Goal: Information Seeking & Learning: Learn about a topic

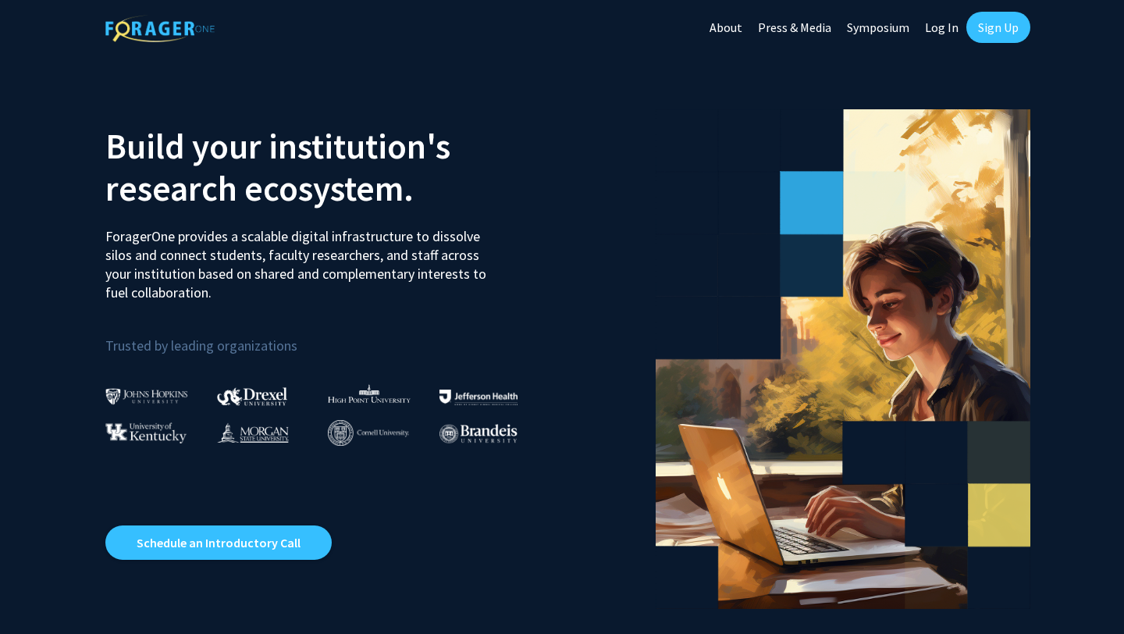
click at [939, 29] on link "Log In" at bounding box center [942, 27] width 49 height 55
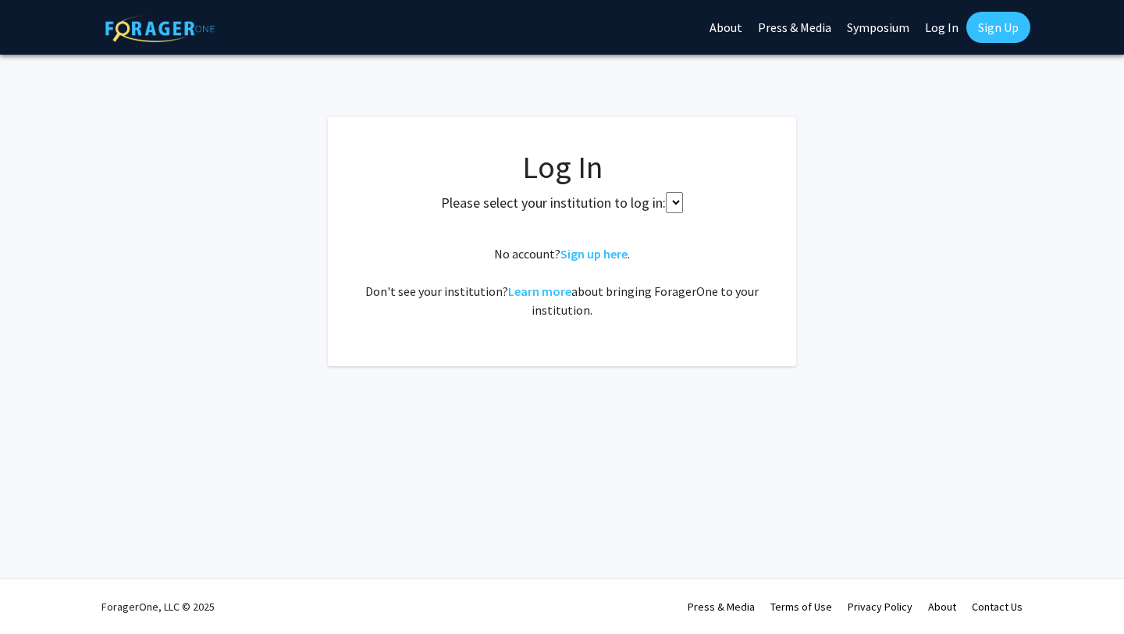
select select
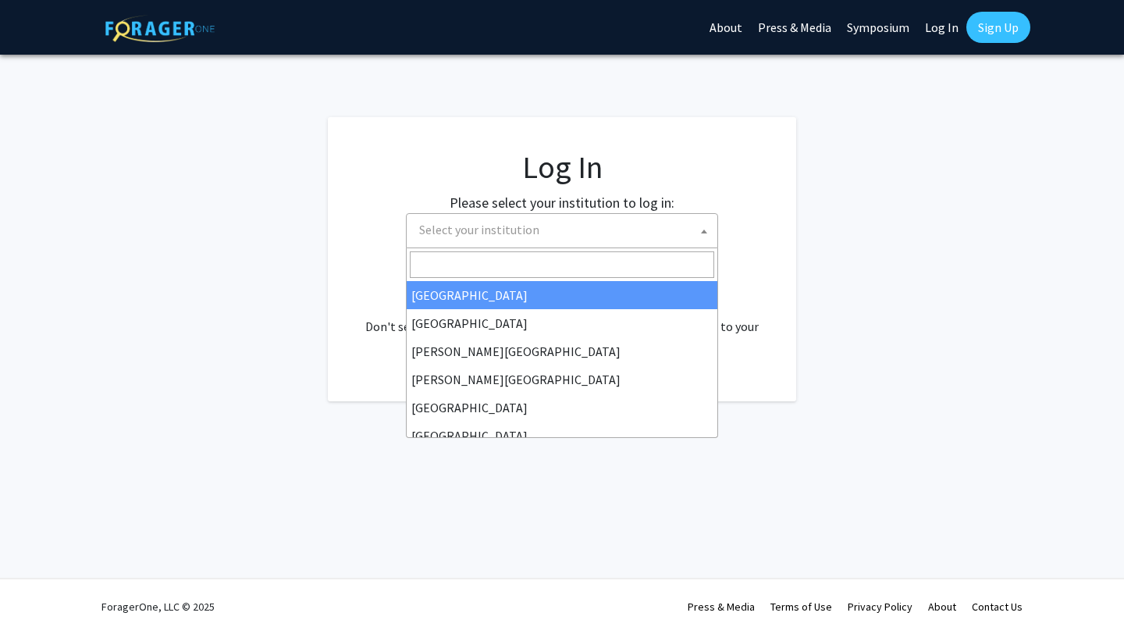
click at [565, 234] on span "Select your institution" at bounding box center [565, 230] width 305 height 32
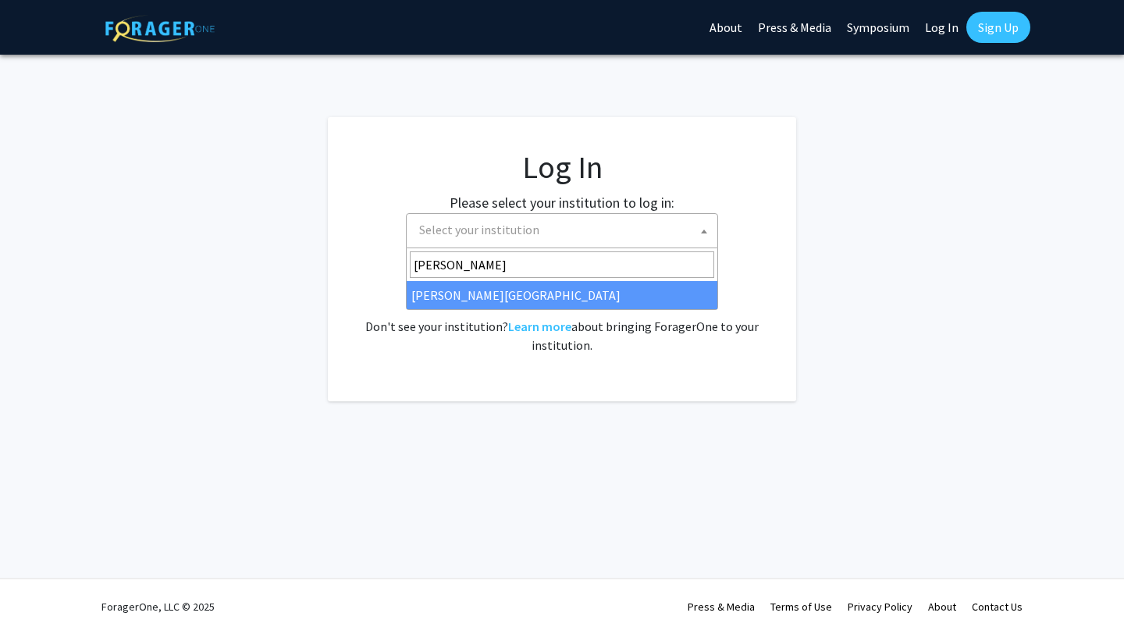
type input "[PERSON_NAME]"
select select "24"
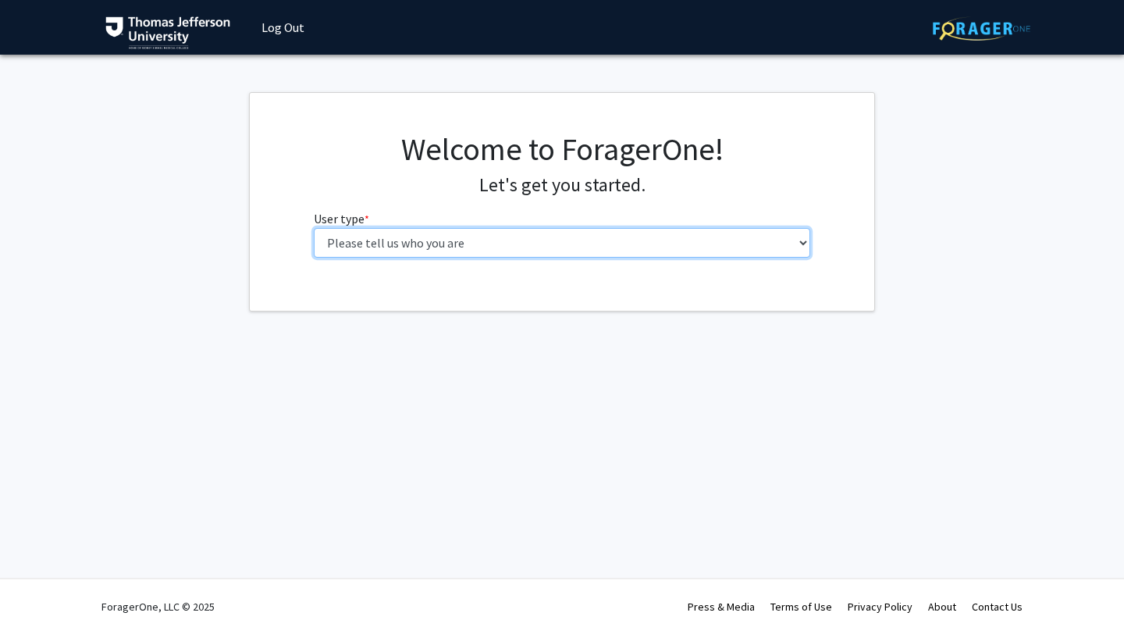
click at [572, 251] on select "Please tell us who you are Undergraduate Student Master's Student Doctoral Cand…" at bounding box center [562, 243] width 497 height 30
select select "3: doc"
click at [314, 228] on select "Please tell us who you are Undergraduate Student Master's Student Doctoral Cand…" at bounding box center [562, 243] width 497 height 30
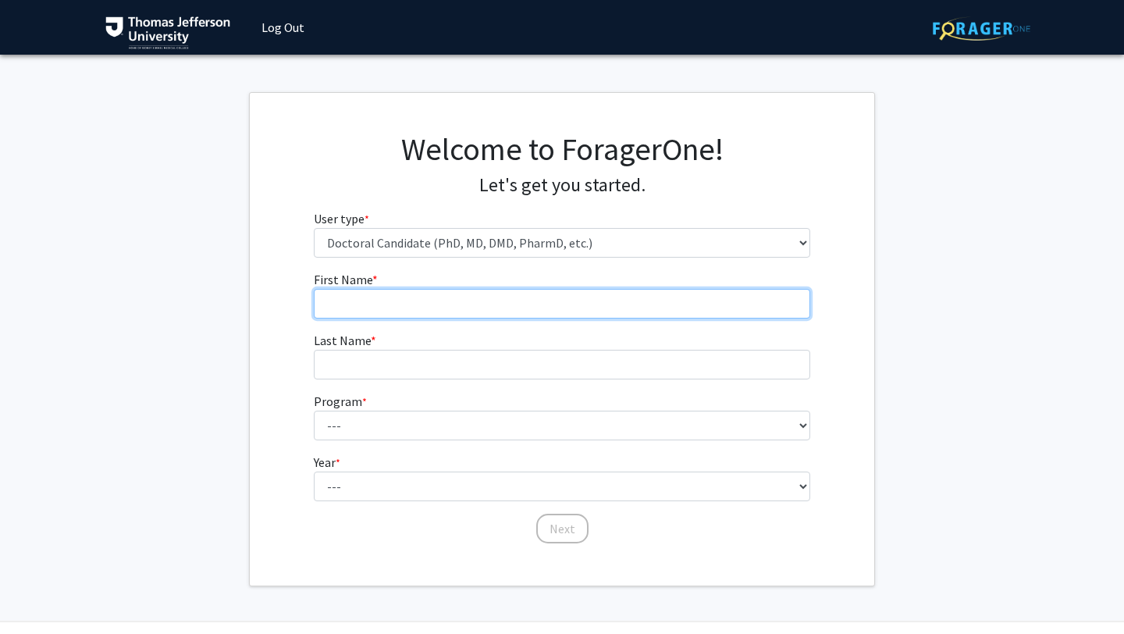
click at [538, 303] on input "First Name * required" at bounding box center [562, 304] width 497 height 30
type input "[PERSON_NAME]"
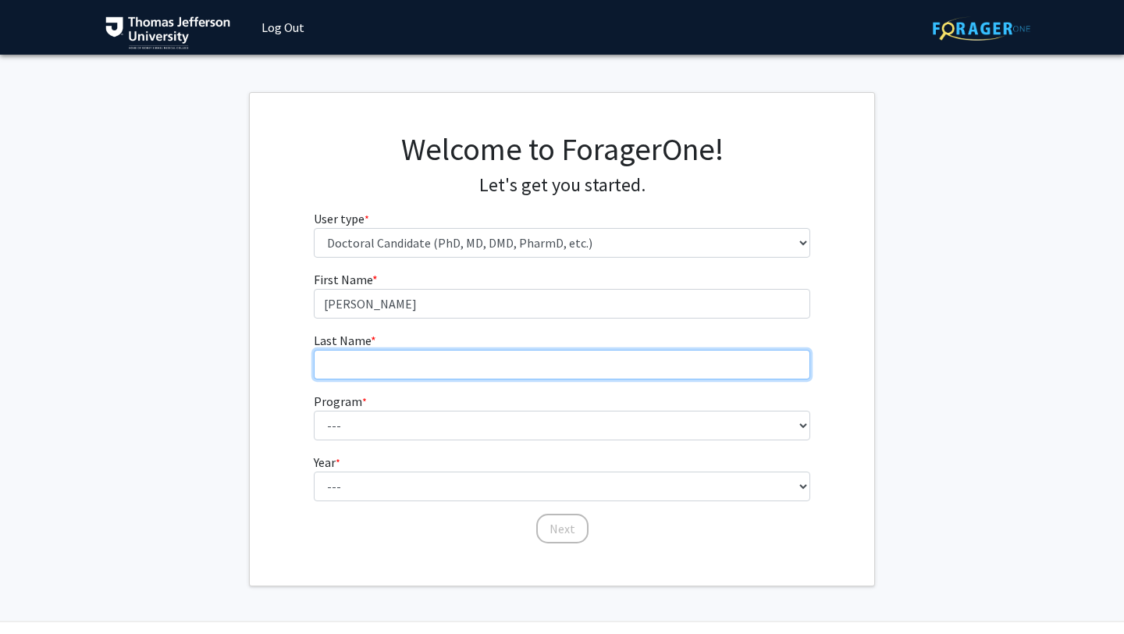
type input "Busarajan"
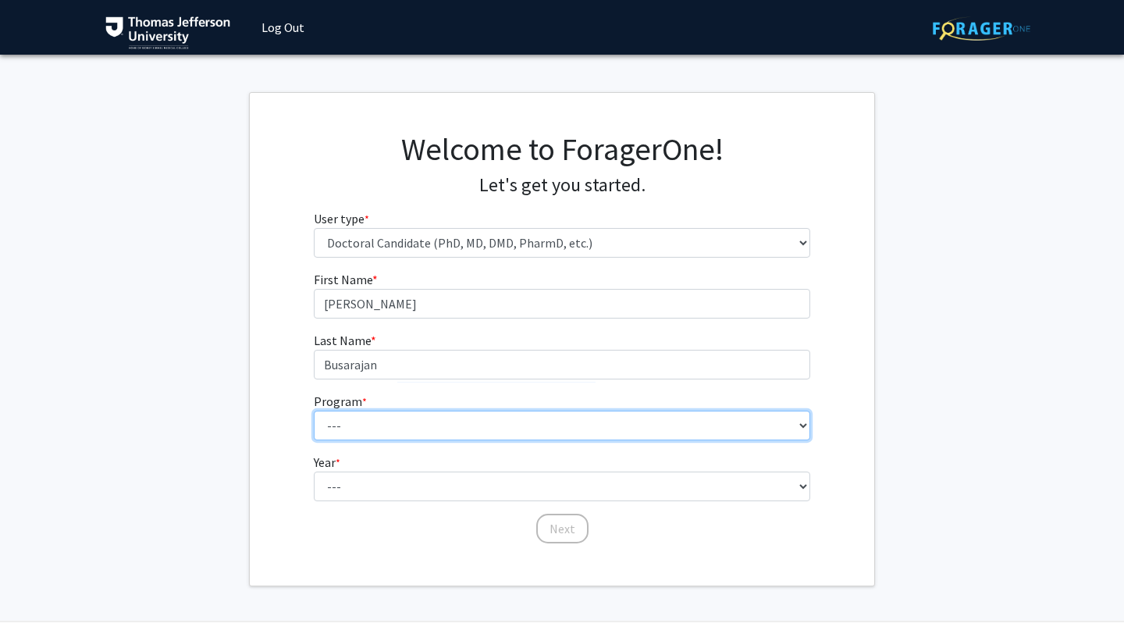
click at [483, 433] on select "--- Accelerated 3+3 BS in Health Sciences/Doctor of Occupational Therapy Accele…" at bounding box center [562, 426] width 497 height 30
select select "35: 815"
click at [314, 411] on select "--- Accelerated 3+3 BS in Health Sciences/Doctor of Occupational Therapy Accele…" at bounding box center [562, 426] width 497 height 30
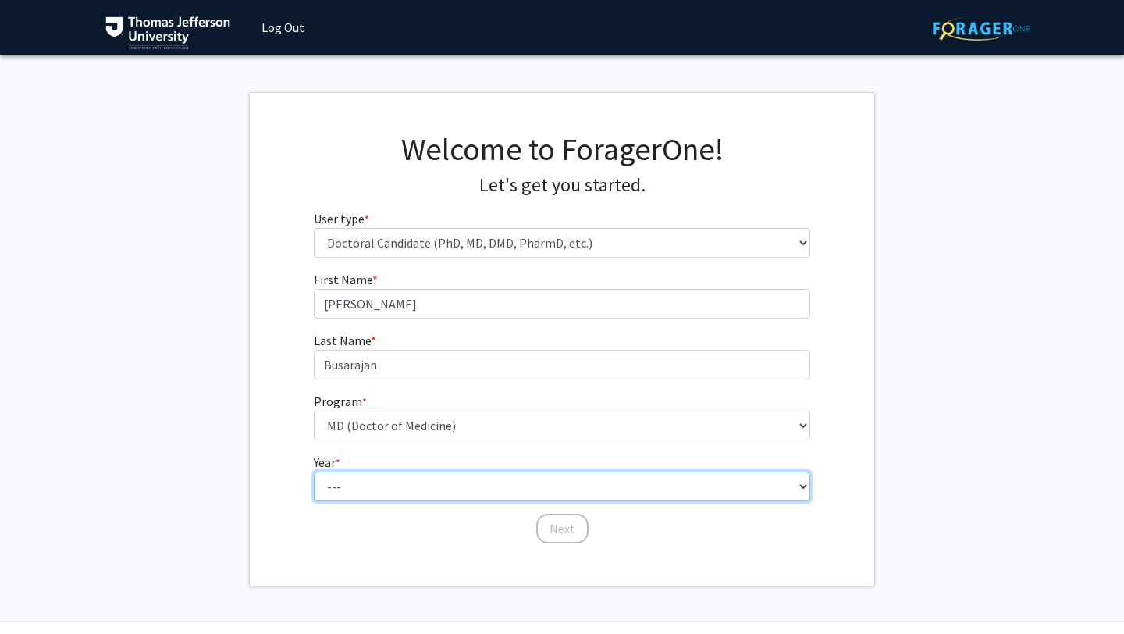
click at [451, 483] on select "--- First Year Second Year Third Year Fourth Year Fifth Year Sixth Year Seventh…" at bounding box center [562, 487] width 497 height 30
select select "3: third_year"
click at [314, 472] on select "--- First Year Second Year Third Year Fourth Year Fifth Year Sixth Year Seventh…" at bounding box center [562, 487] width 497 height 30
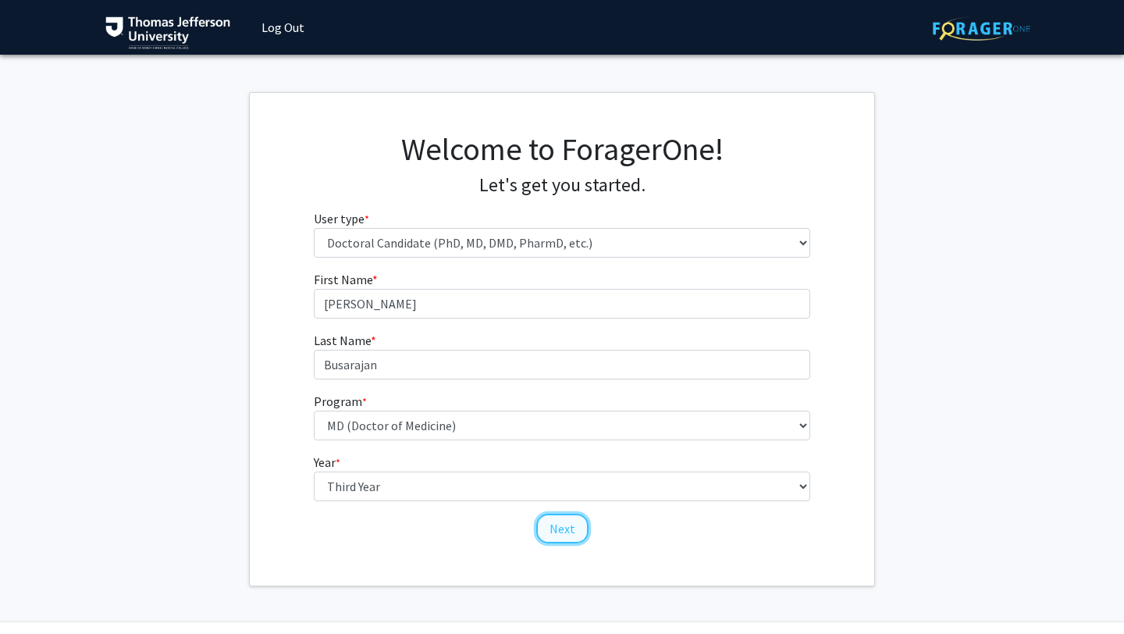
click at [563, 526] on button "Next" at bounding box center [562, 529] width 52 height 30
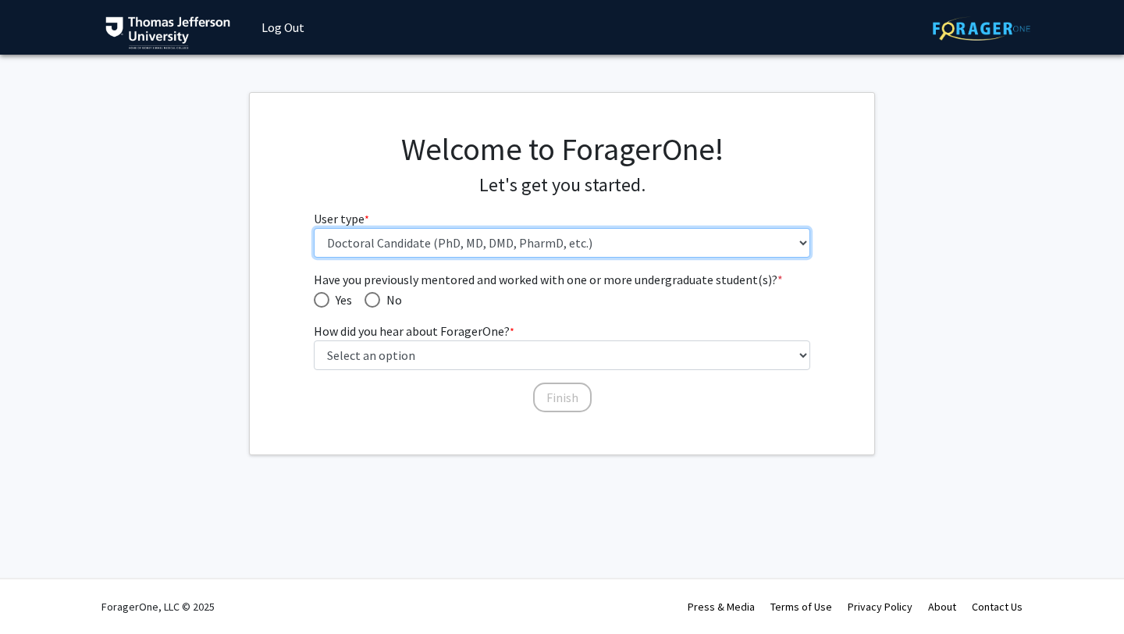
click at [462, 249] on select "Please tell us who you are Undergraduate Student Master's Student Doctoral Cand…" at bounding box center [562, 243] width 497 height 30
click at [314, 228] on select "Please tell us who you are Undergraduate Student Master's Student Doctoral Cand…" at bounding box center [562, 243] width 497 height 30
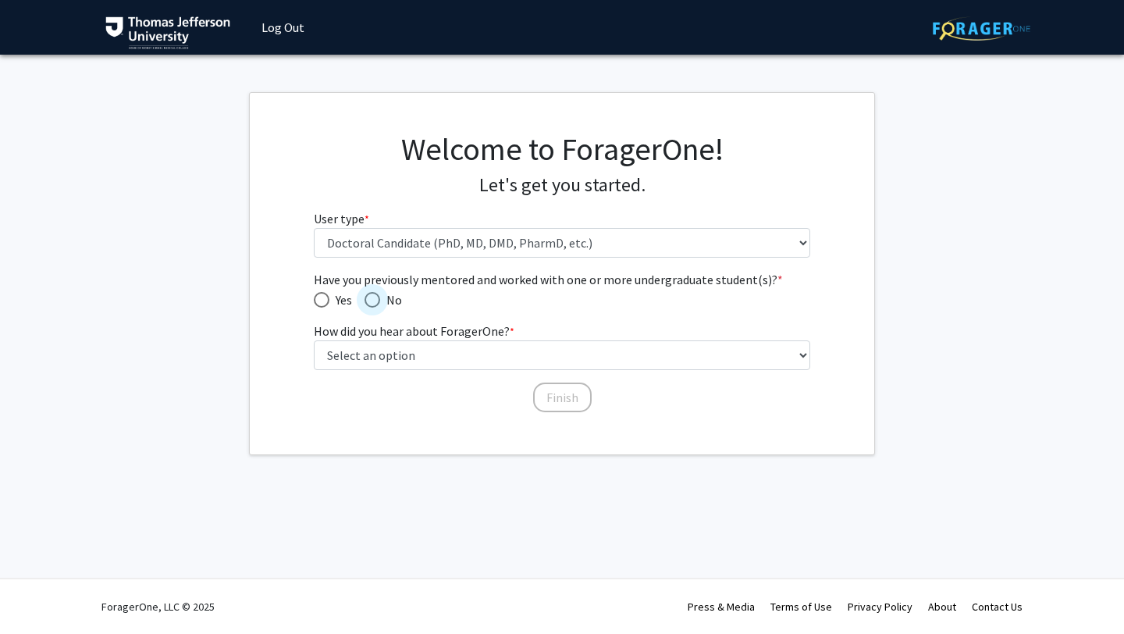
click at [372, 300] on span "Have you previously mentored and worked with one or more undergraduate student(…" at bounding box center [372, 300] width 0 height 0
click at [372, 298] on input "No" at bounding box center [373, 300] width 16 height 16
radio input "true"
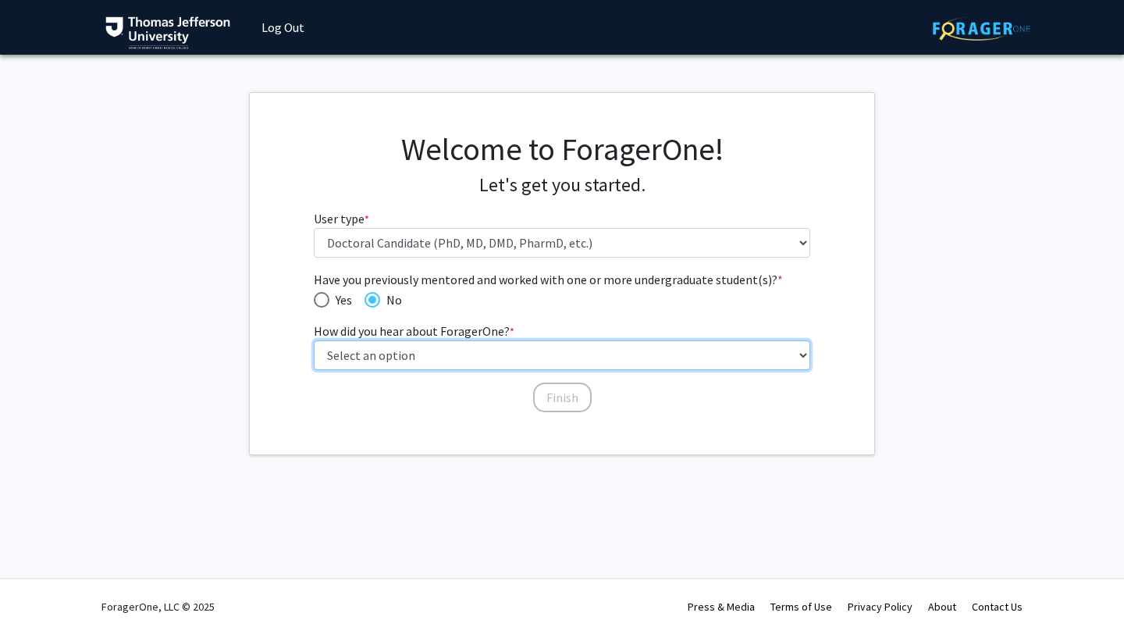
click at [385, 352] on select "Select an option Peer/student recommendation Faculty/staff recommendation Unive…" at bounding box center [562, 355] width 497 height 30
select select "3: university_website"
click at [314, 340] on select "Select an option Peer/student recommendation Faculty/staff recommendation Unive…" at bounding box center [562, 355] width 497 height 30
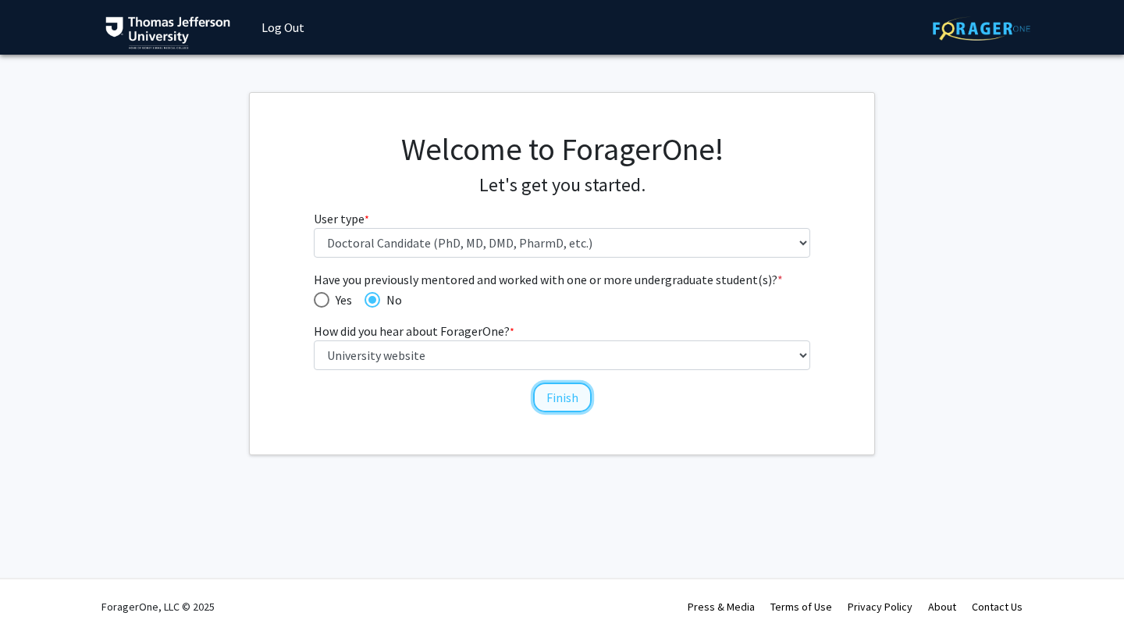
click at [547, 393] on button "Finish" at bounding box center [562, 398] width 59 height 30
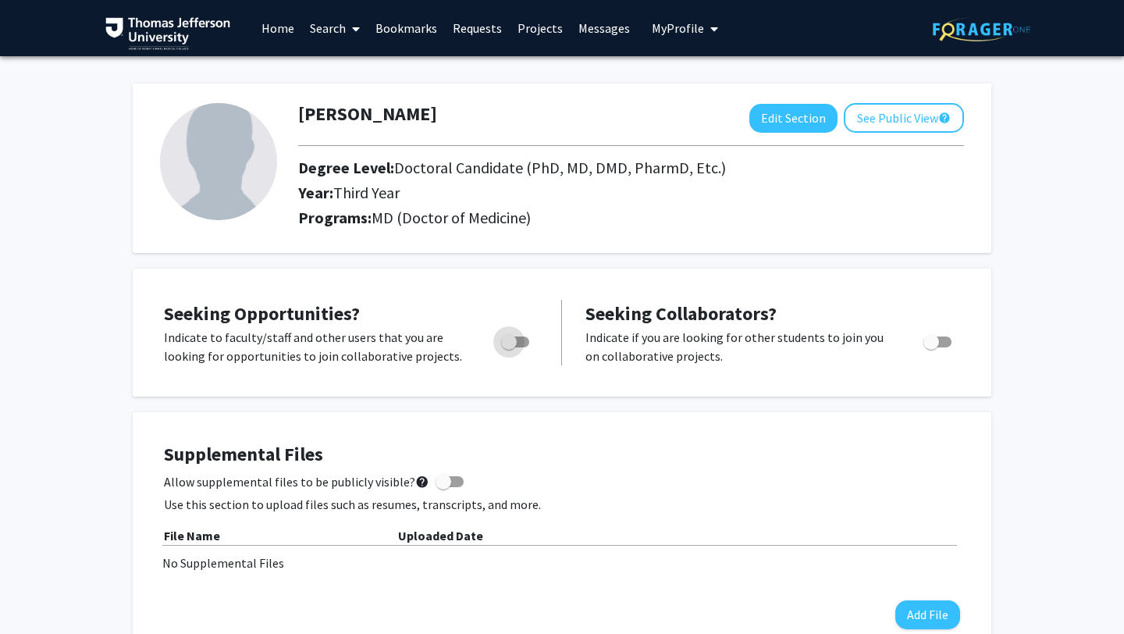
click at [512, 335] on span "Toggle" at bounding box center [509, 342] width 16 height 16
click at [509, 347] on input "Are you actively seeking opportunities?" at bounding box center [508, 347] width 1 height 1
checkbox input "true"
click at [354, 23] on icon at bounding box center [356, 29] width 8 height 12
click at [397, 77] on span "Faculty/Staff" at bounding box center [359, 71] width 115 height 31
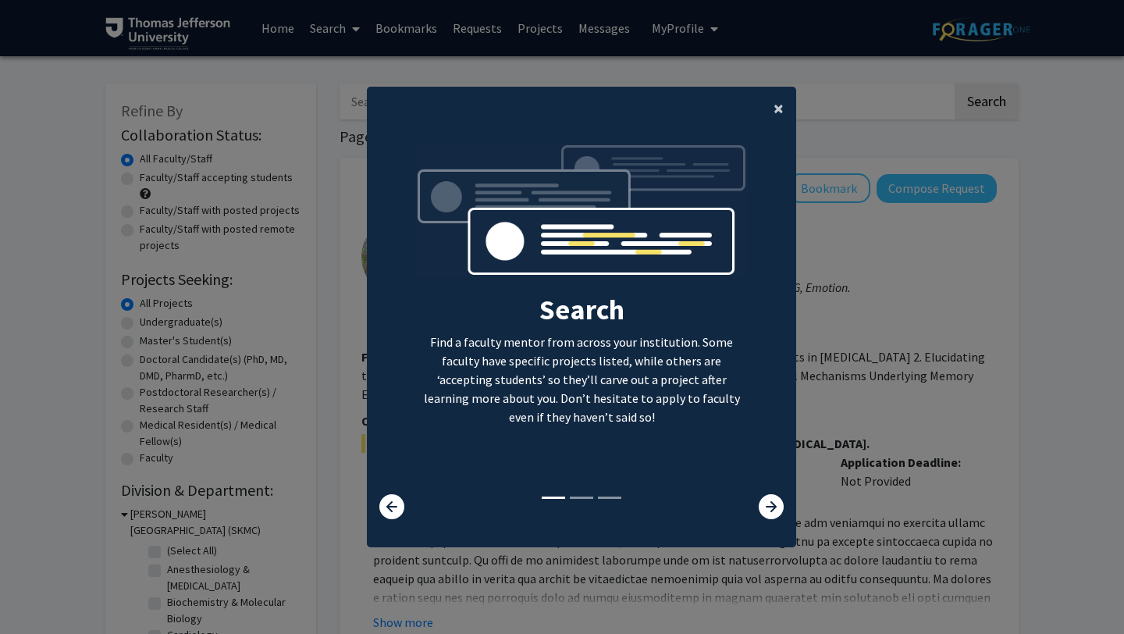
click at [782, 108] on span "×" at bounding box center [779, 108] width 10 height 24
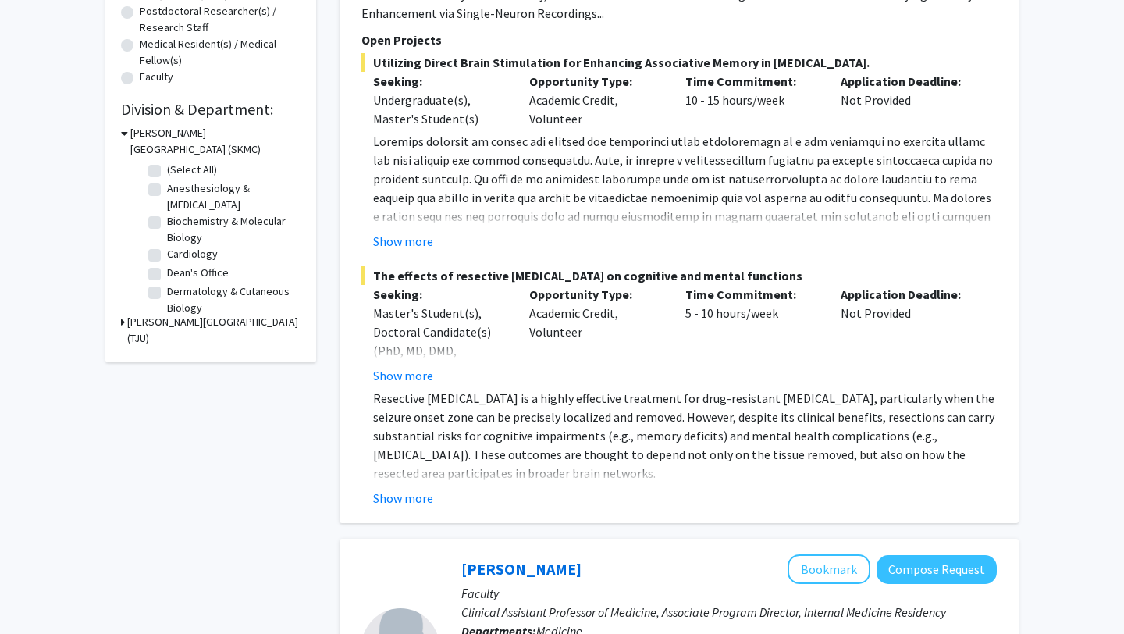
scroll to position [385, 0]
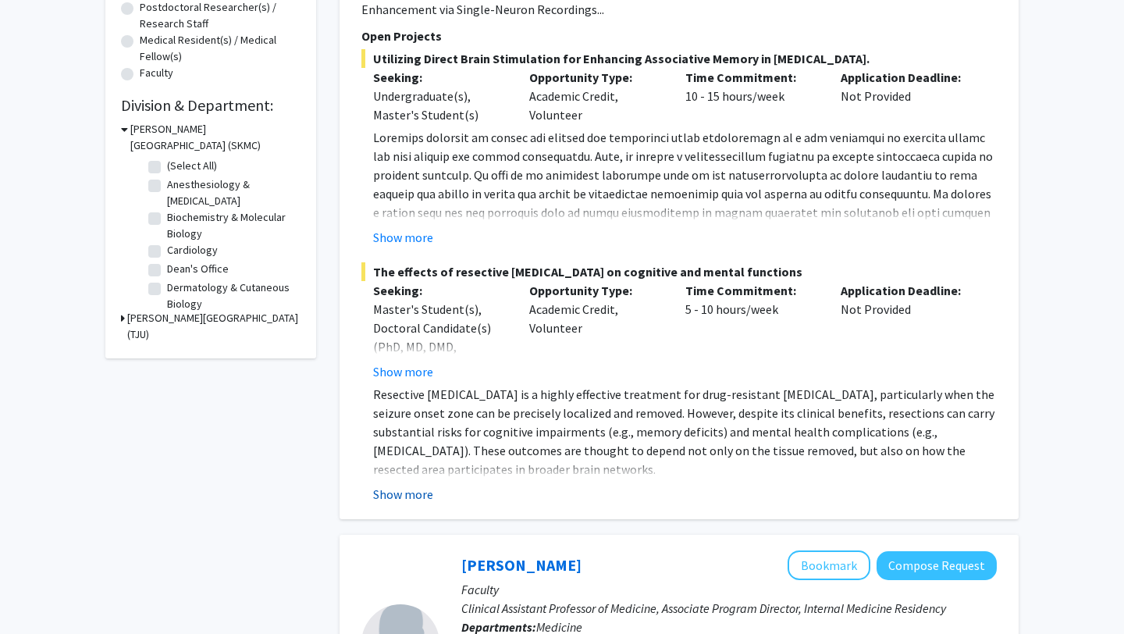
click at [412, 502] on button "Show more" at bounding box center [403, 494] width 60 height 19
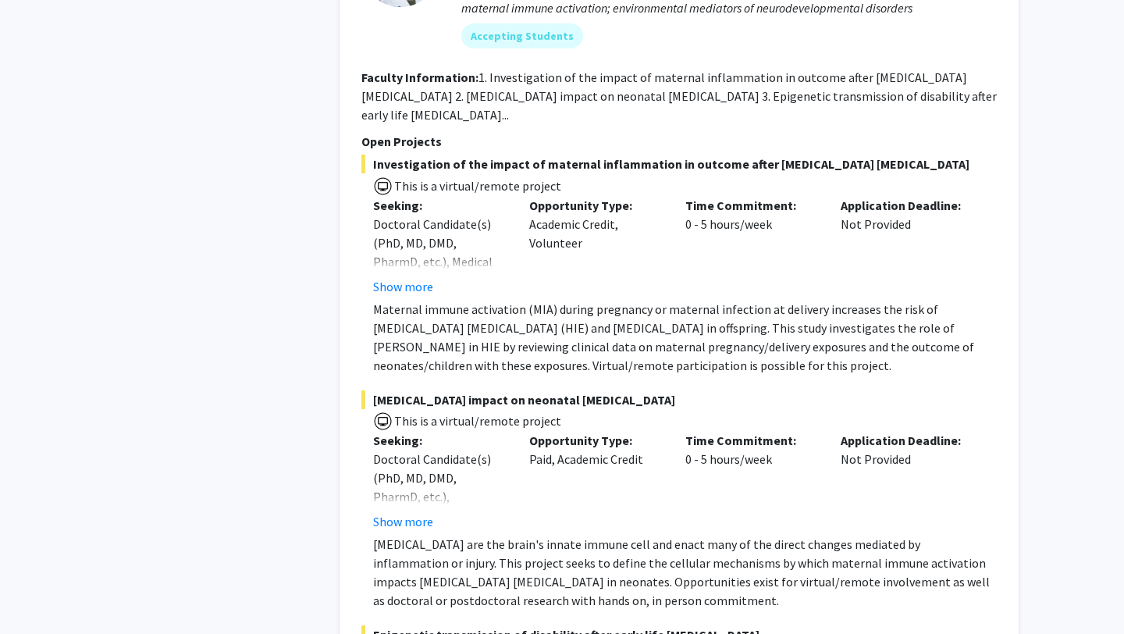
scroll to position [6191, 0]
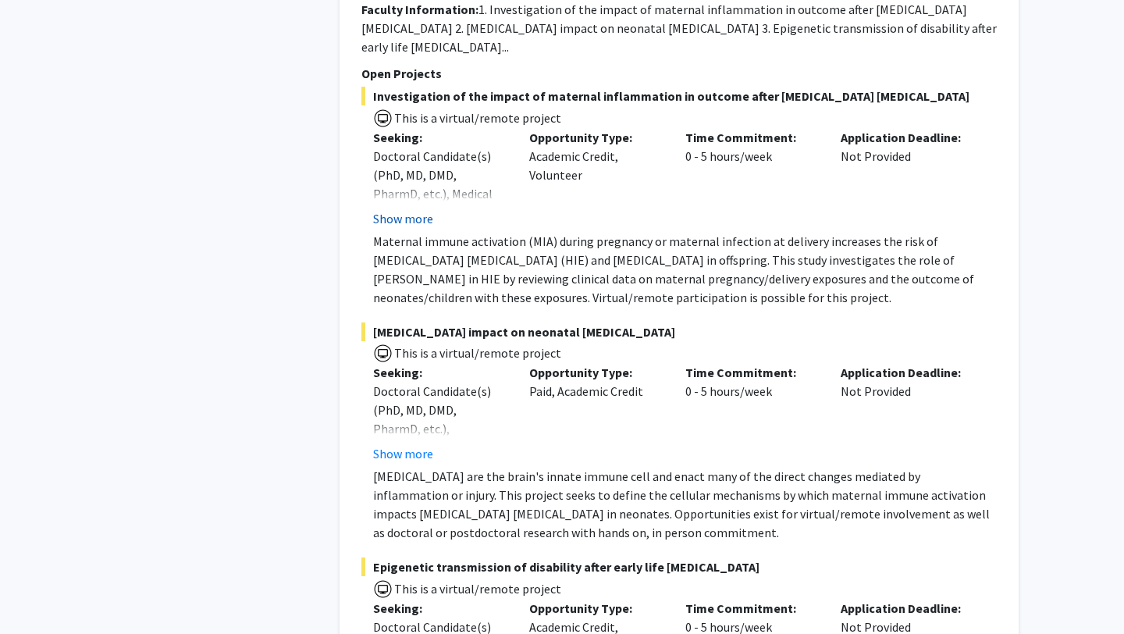
click at [405, 209] on button "Show more" at bounding box center [403, 218] width 60 height 19
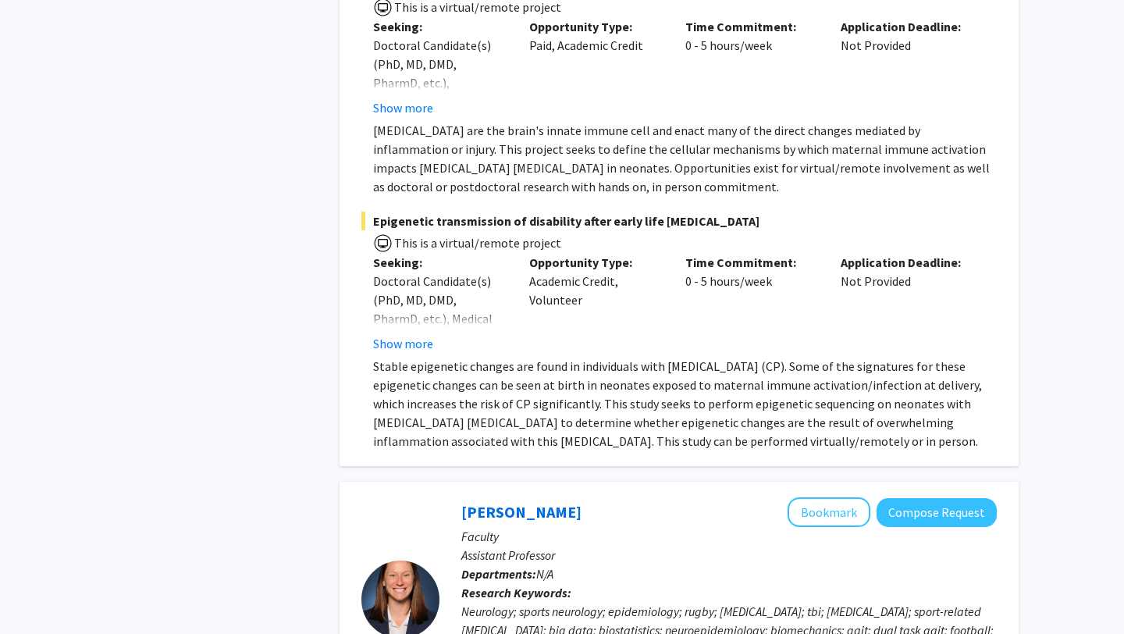
scroll to position [6599, 0]
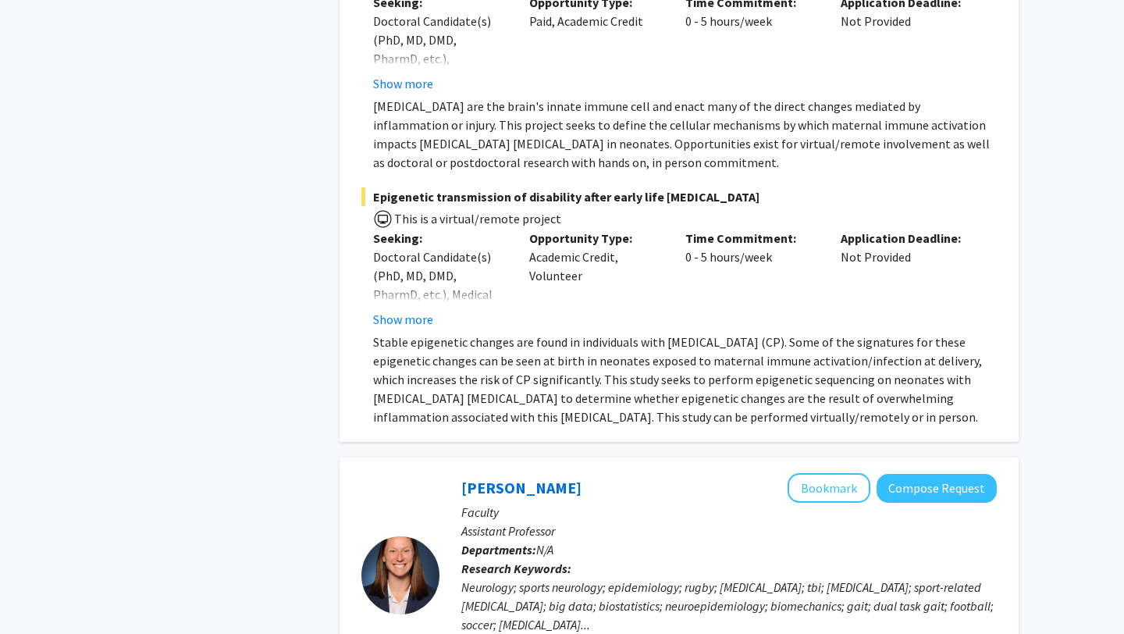
click at [416, 310] on button "Show more" at bounding box center [403, 319] width 60 height 19
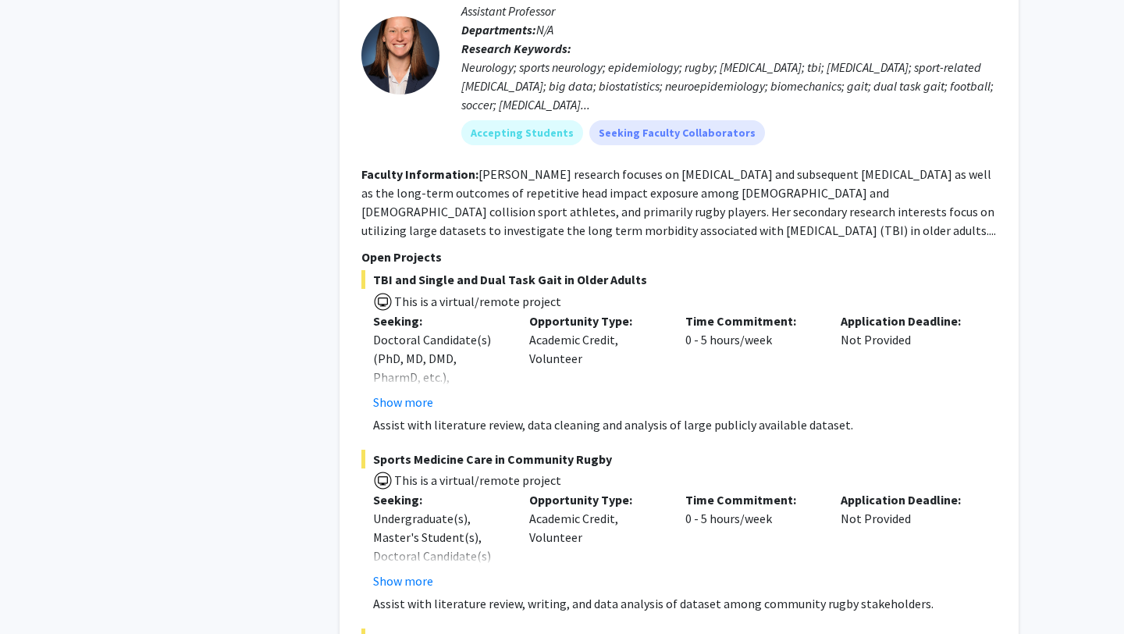
scroll to position [7167, 0]
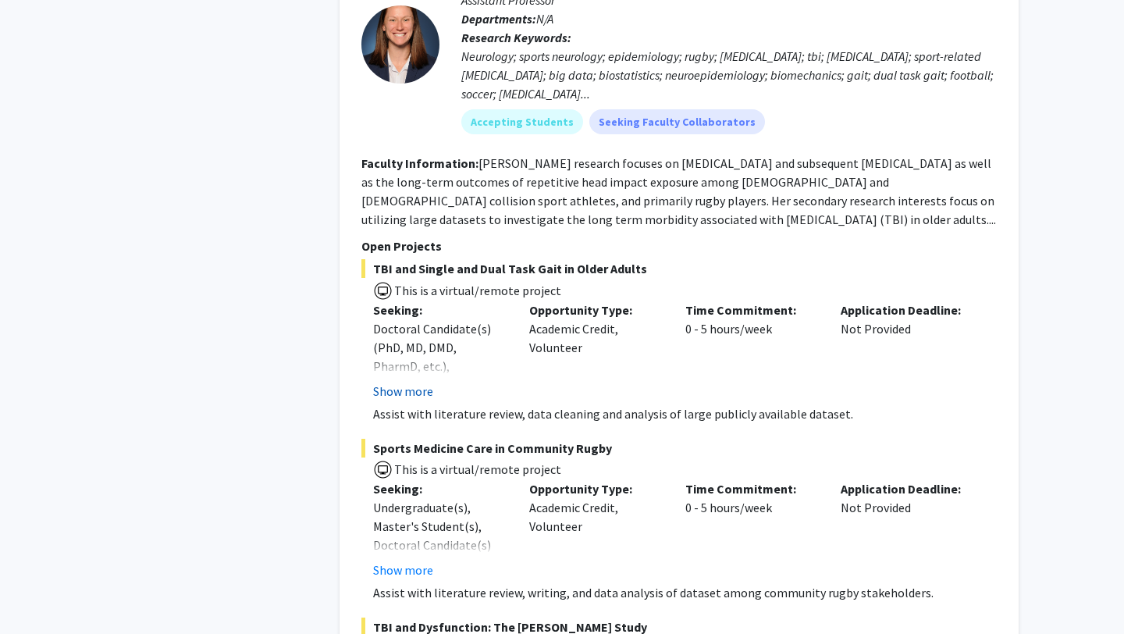
click at [414, 382] on button "Show more" at bounding box center [403, 391] width 60 height 19
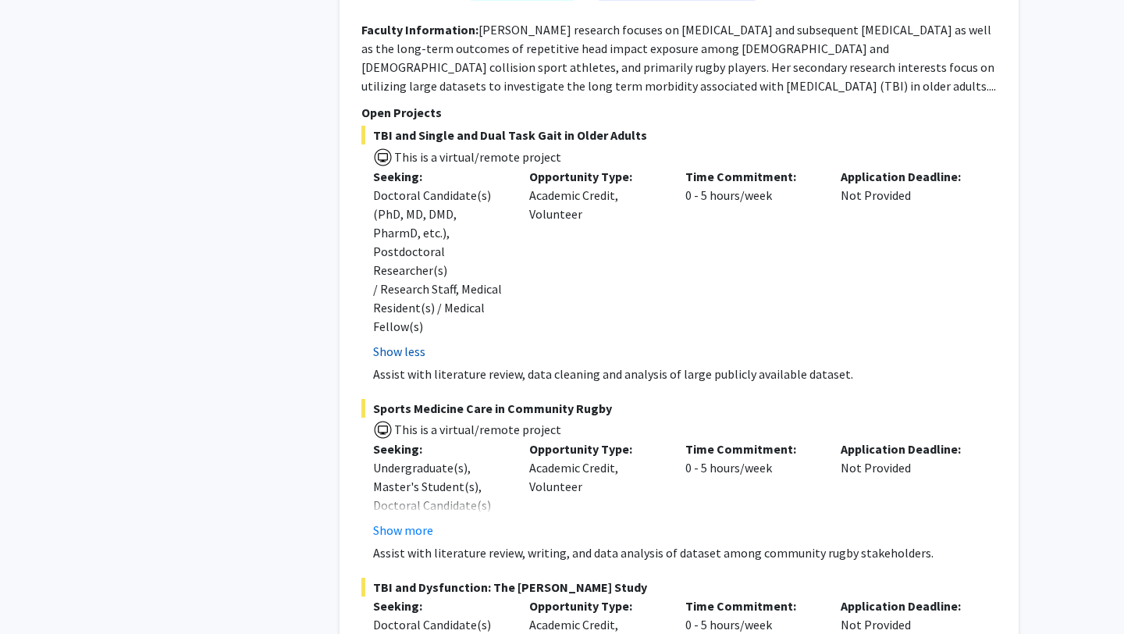
scroll to position [7265, 0]
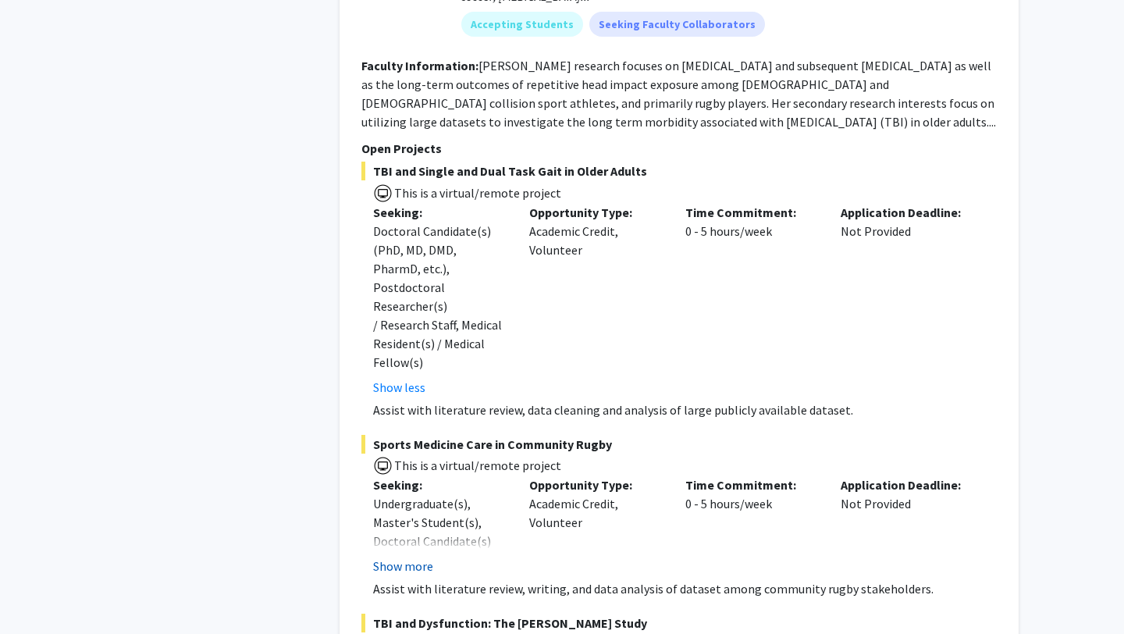
click at [395, 557] on button "Show more" at bounding box center [403, 566] width 60 height 19
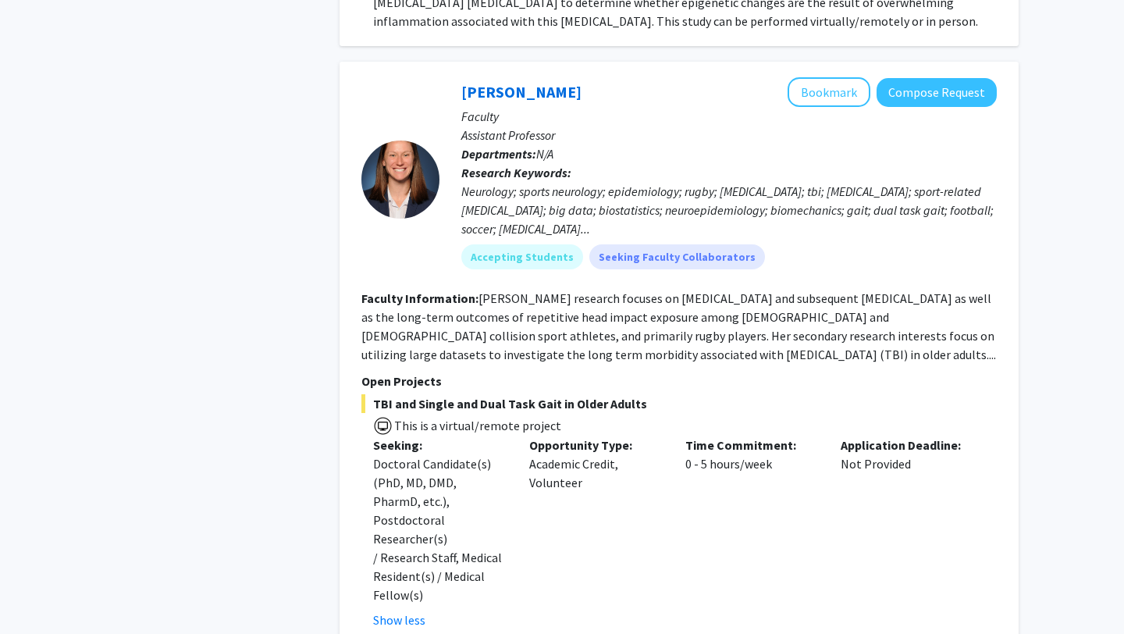
scroll to position [6977, 0]
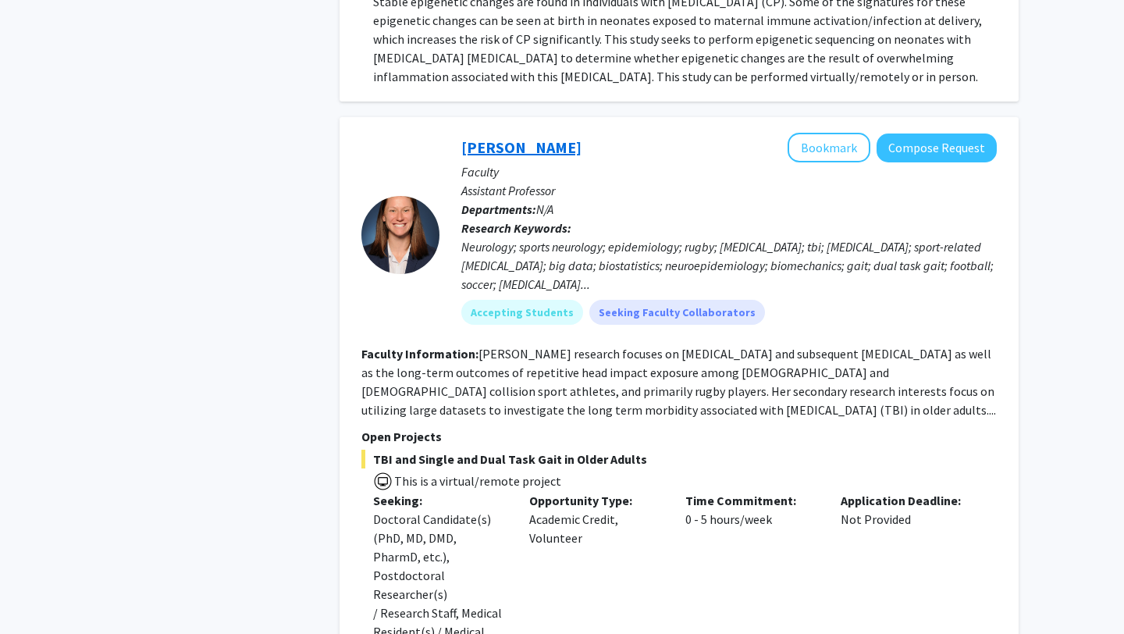
drag, startPoint x: 575, startPoint y: 96, endPoint x: 462, endPoint y: 96, distance: 113.2
click at [462, 133] on div "Katie Hunzinger Bookmark Compose Request" at bounding box center [730, 148] width 536 height 30
copy link "Katie Hunzinger"
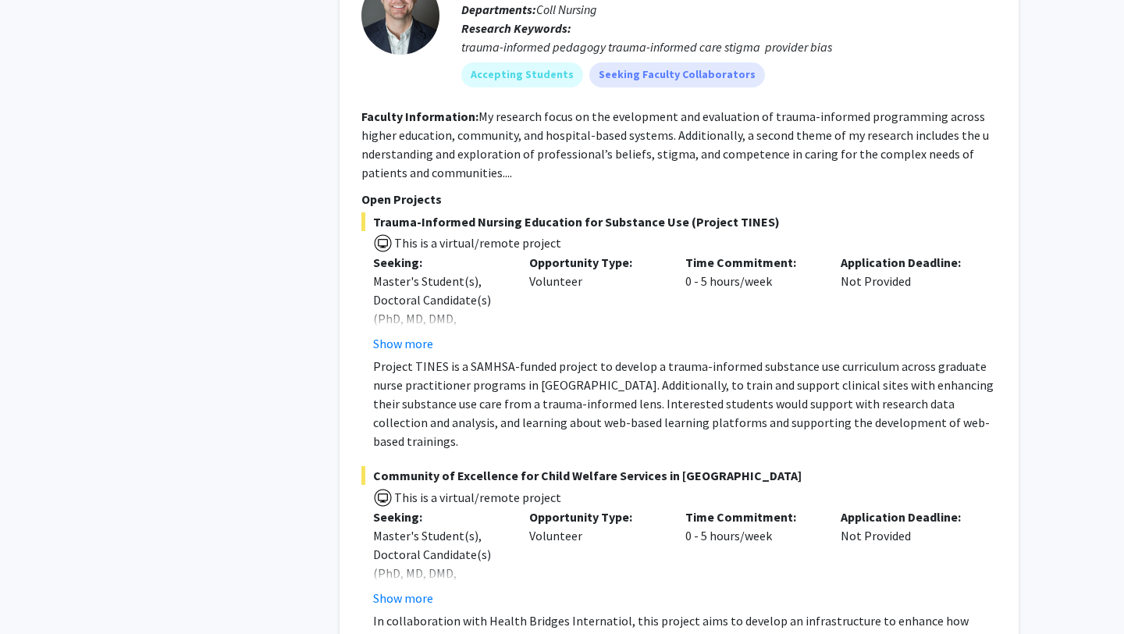
scroll to position [11550, 0]
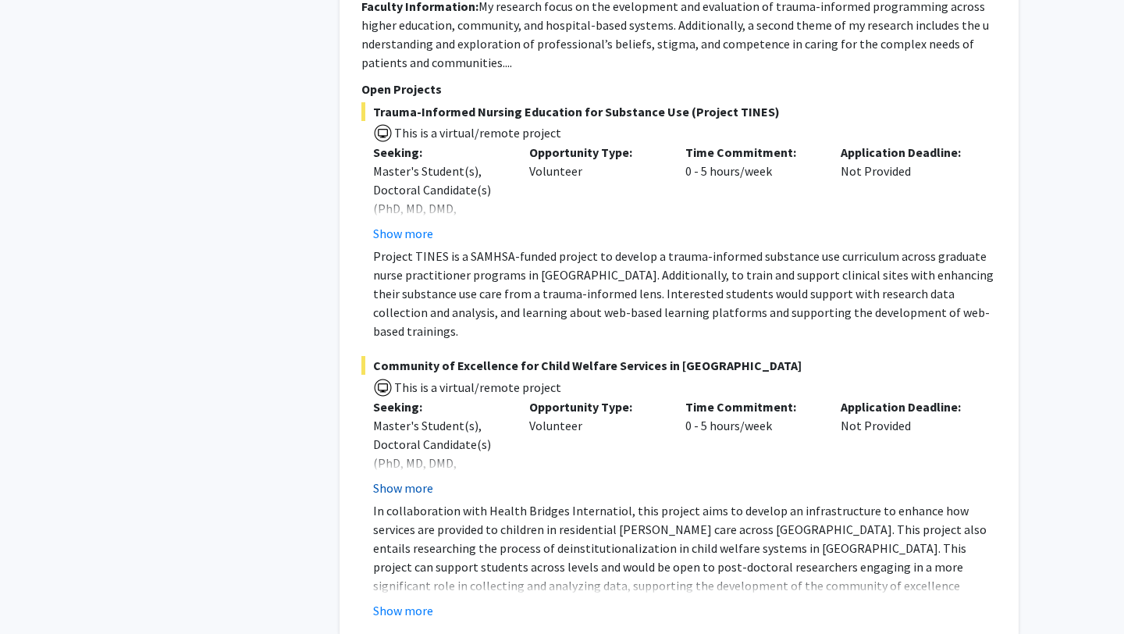
click at [410, 479] on button "Show more" at bounding box center [403, 488] width 60 height 19
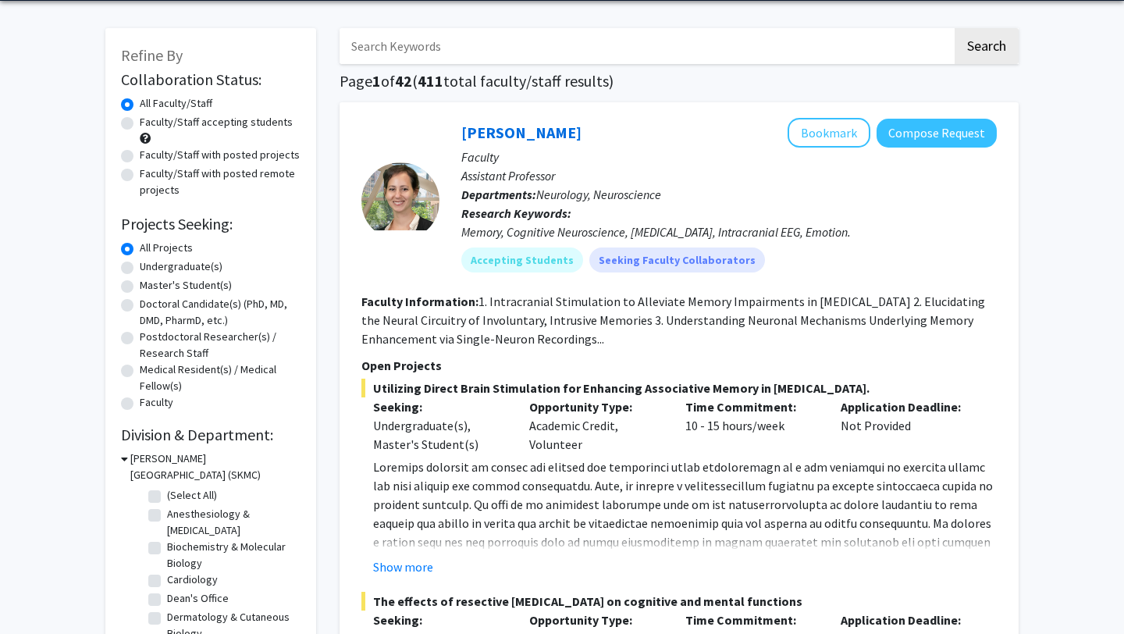
scroll to position [58, 0]
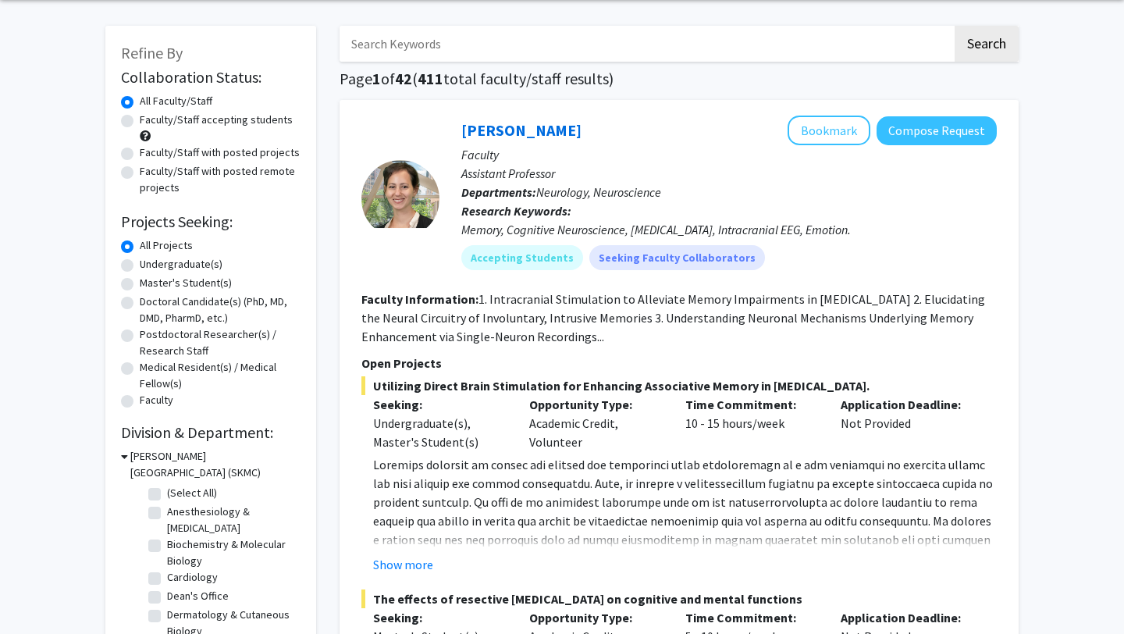
click at [164, 304] on label "Doctoral Candidate(s) (PhD, MD, DMD, PharmD, etc.)" at bounding box center [220, 310] width 161 height 33
click at [150, 304] on input "Doctoral Candidate(s) (PhD, MD, DMD, PharmD, etc.)" at bounding box center [145, 299] width 10 height 10
radio input "true"
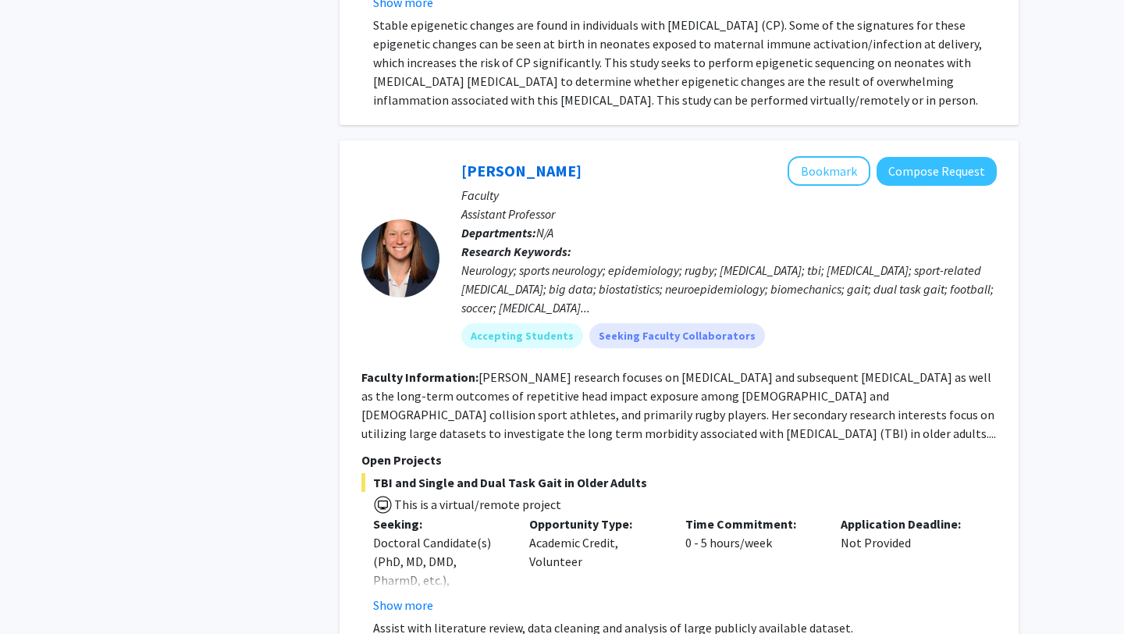
scroll to position [6877, 0]
drag, startPoint x: 584, startPoint y: 158, endPoint x: 462, endPoint y: 157, distance: 121.8
click at [462, 157] on div "Katie Hunzinger Bookmark Compose Request" at bounding box center [730, 172] width 536 height 30
copy div "Katie Hunzinger Bookmark Compose Request"
click at [572, 187] on p "Faculty" at bounding box center [730, 196] width 536 height 19
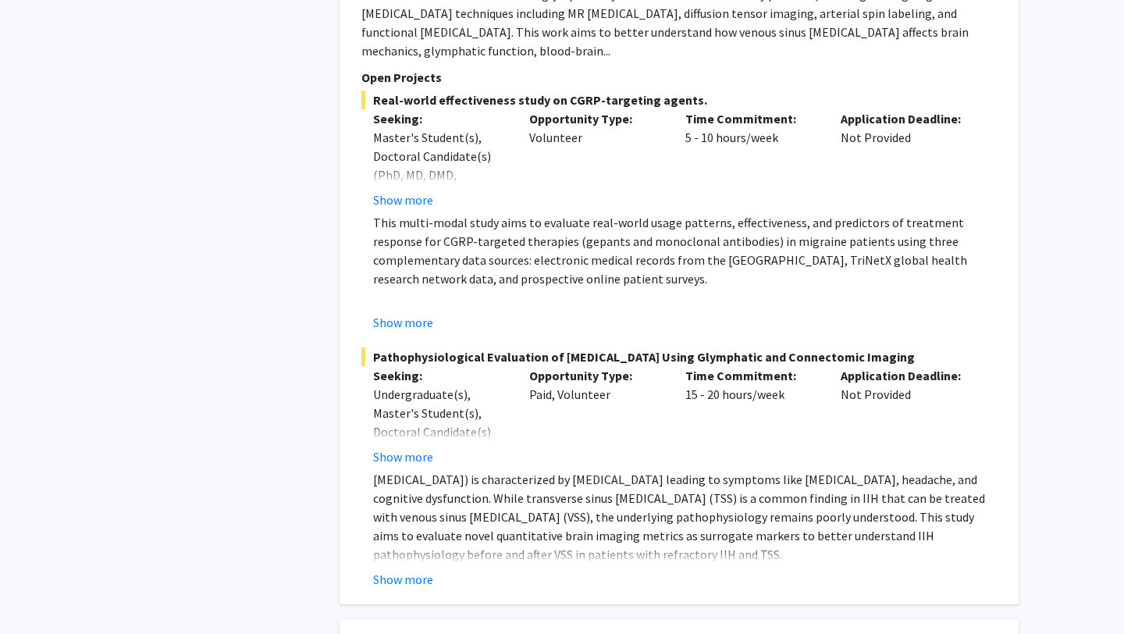
scroll to position [10714, 0]
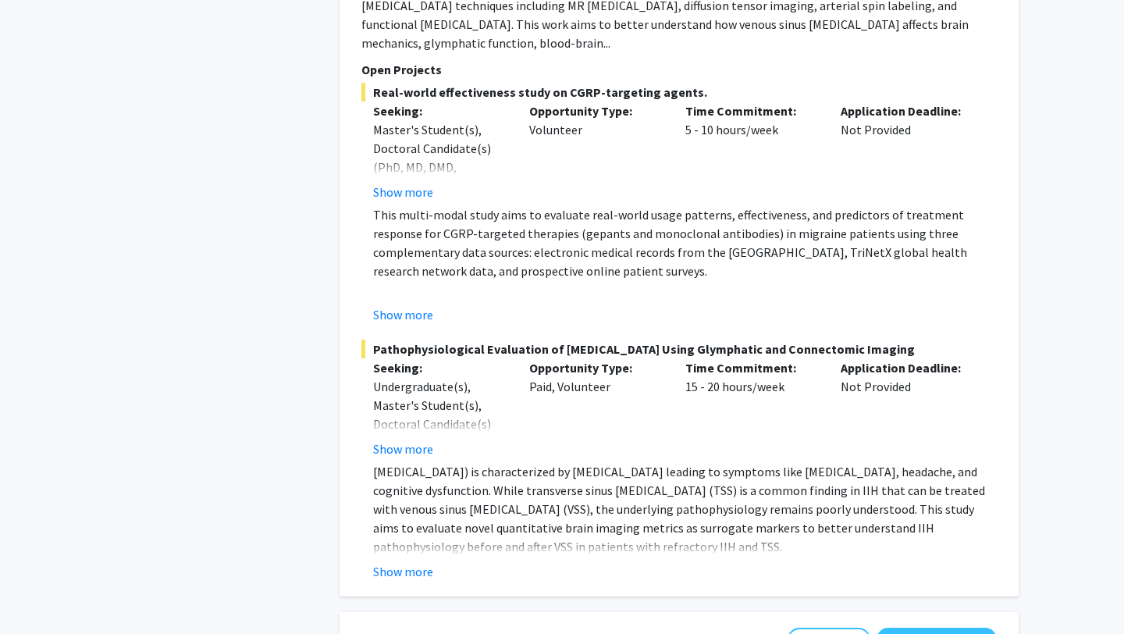
click at [429, 573] on button "Show more" at bounding box center [403, 571] width 60 height 19
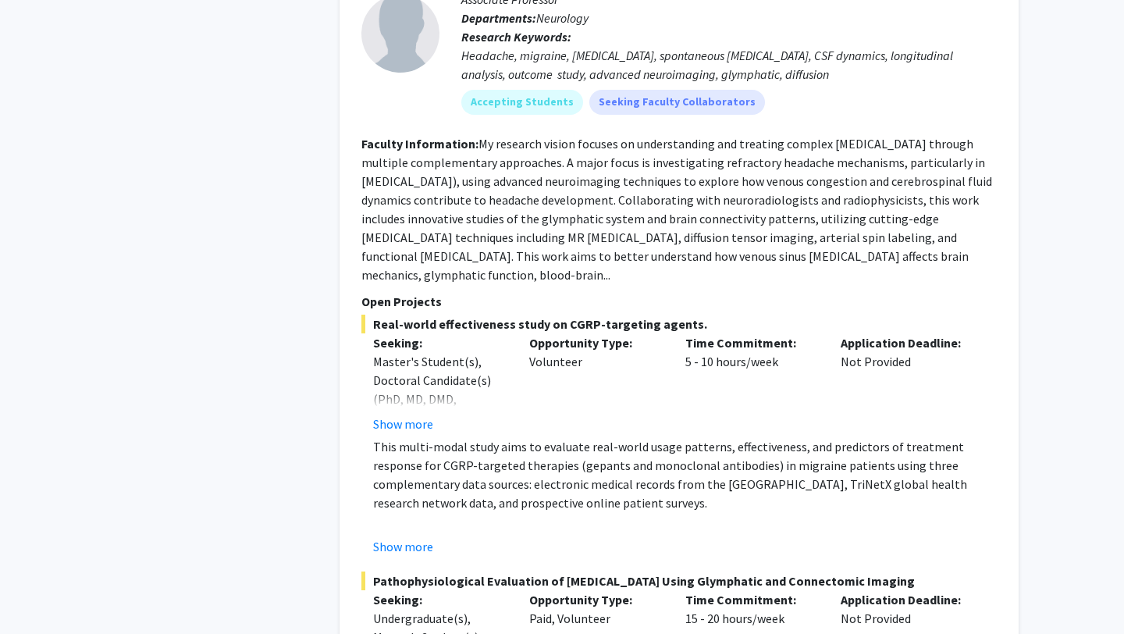
scroll to position [10441, 0]
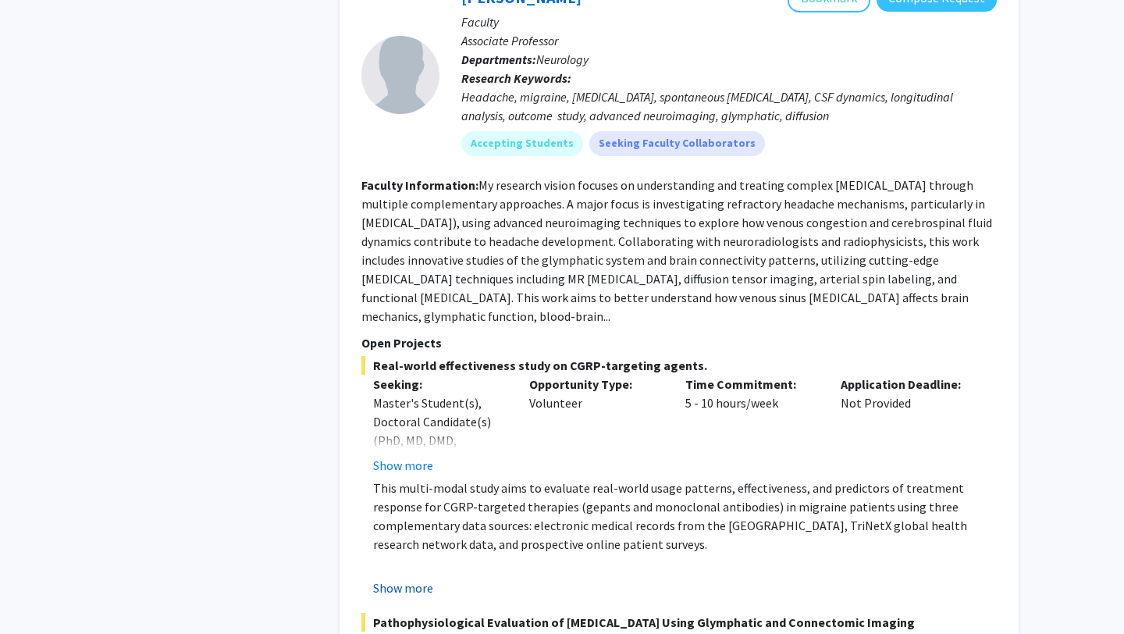
click at [413, 579] on button "Show more" at bounding box center [403, 588] width 60 height 19
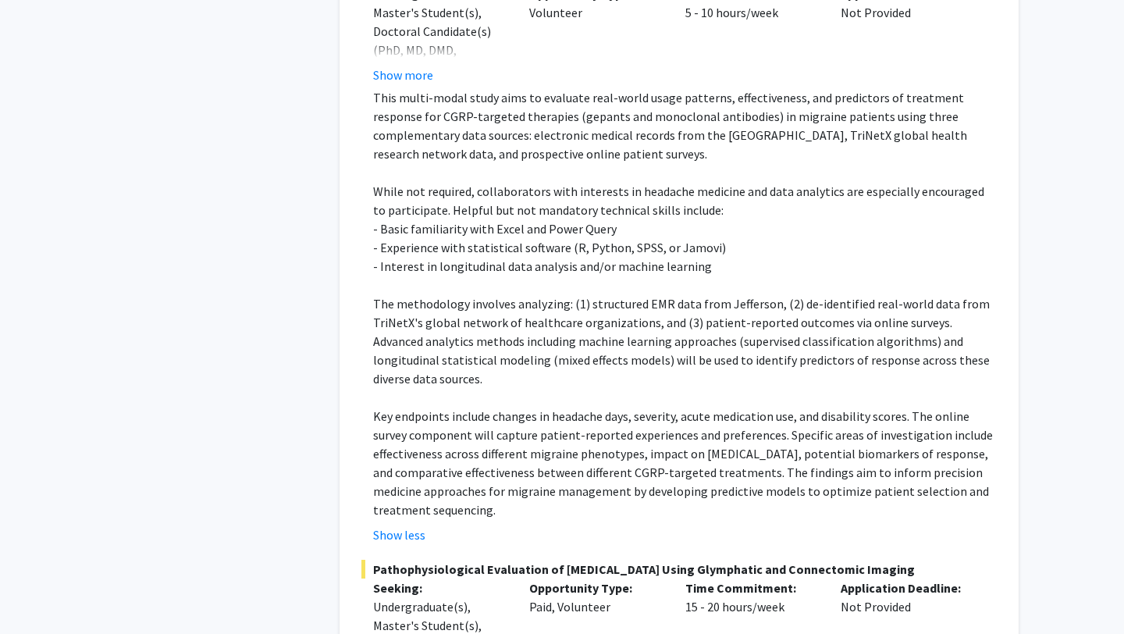
scroll to position [10840, 0]
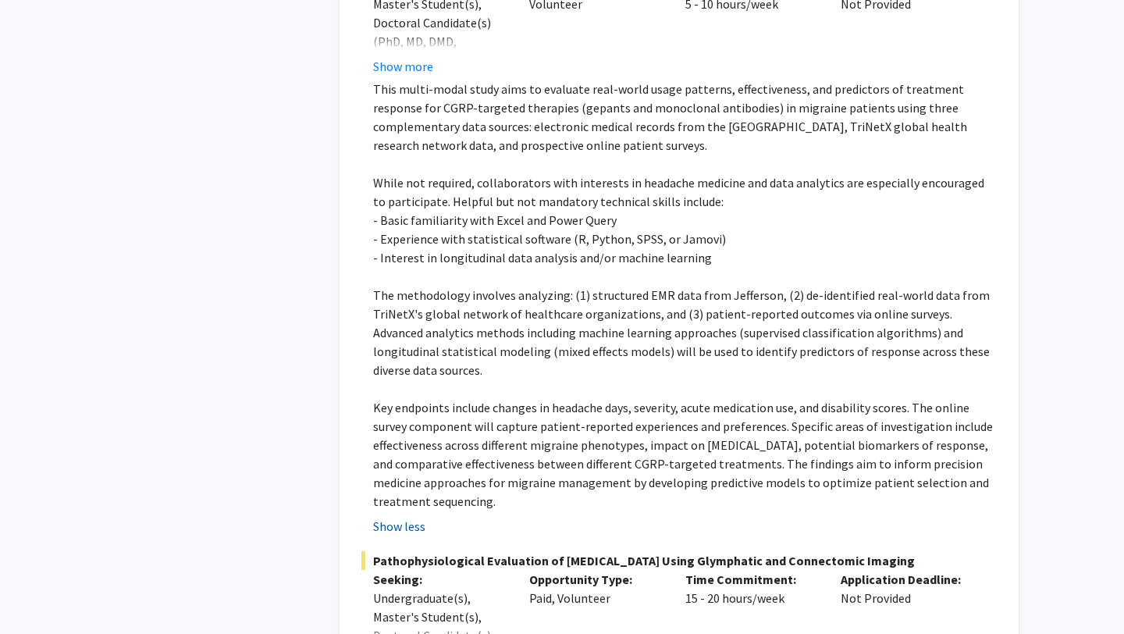
click at [408, 517] on button "Show less" at bounding box center [399, 526] width 52 height 19
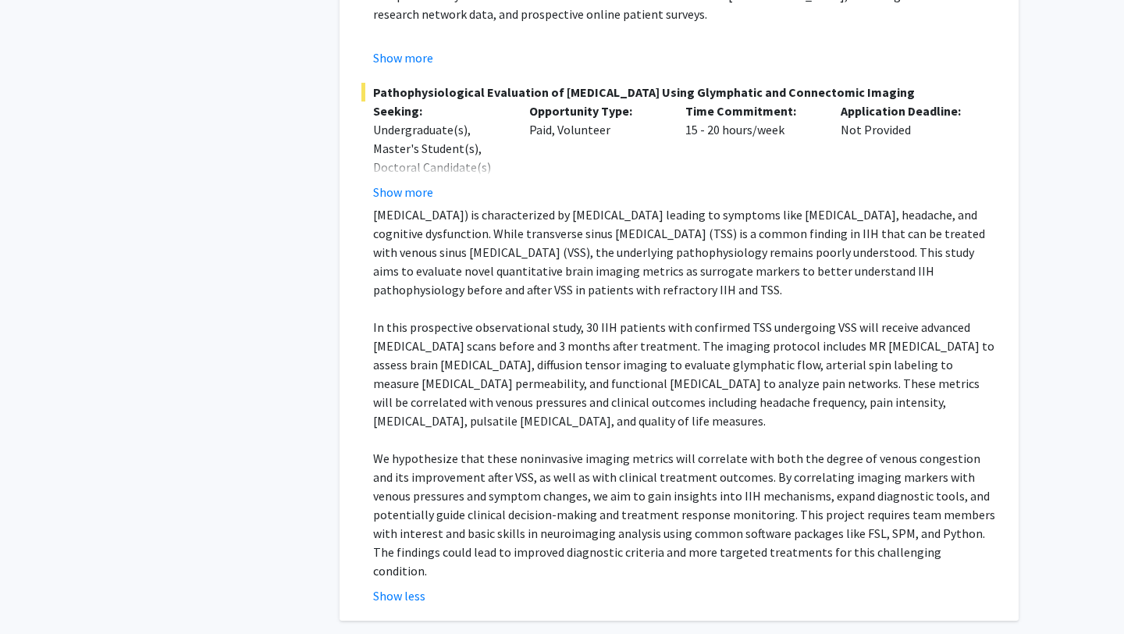
scroll to position [11290, 0]
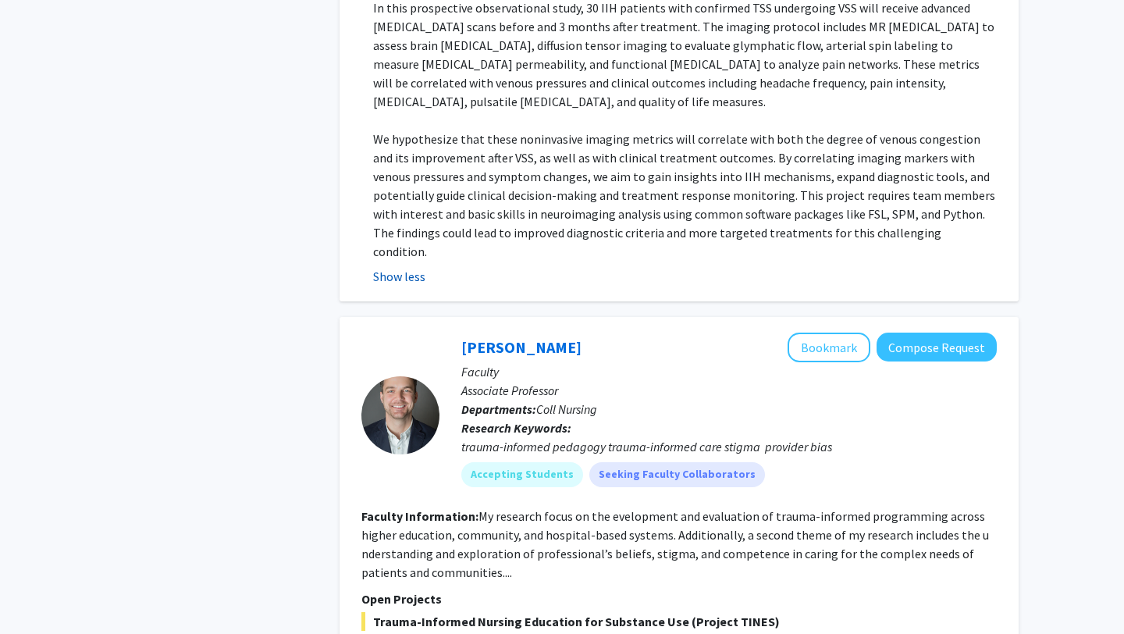
click at [418, 267] on button "Show less" at bounding box center [399, 276] width 52 height 19
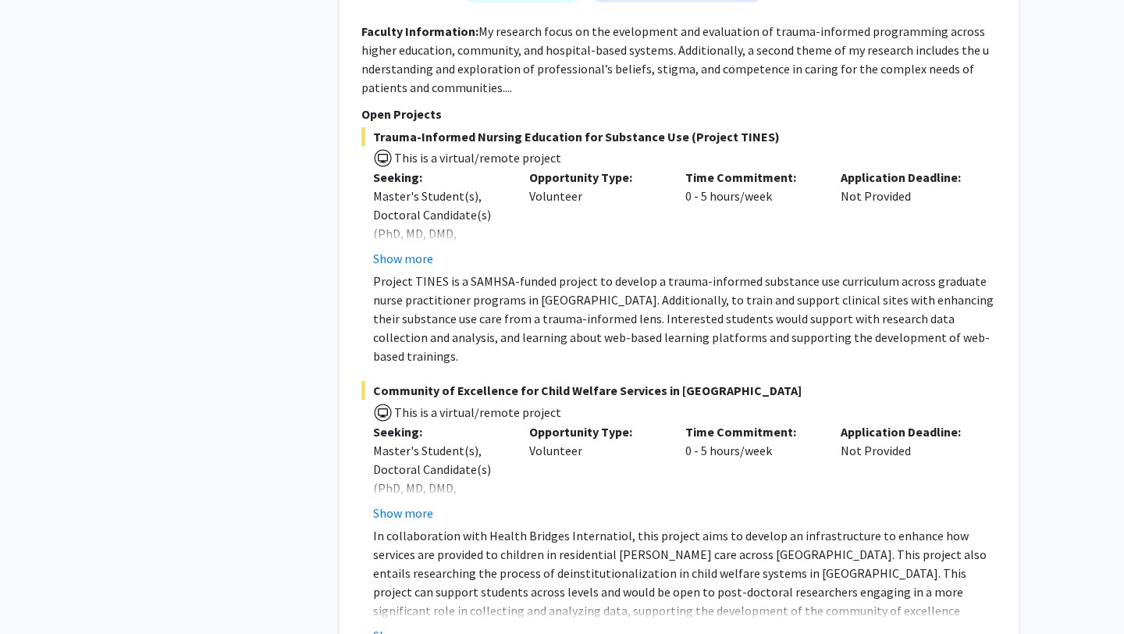
scroll to position [11674, 0]
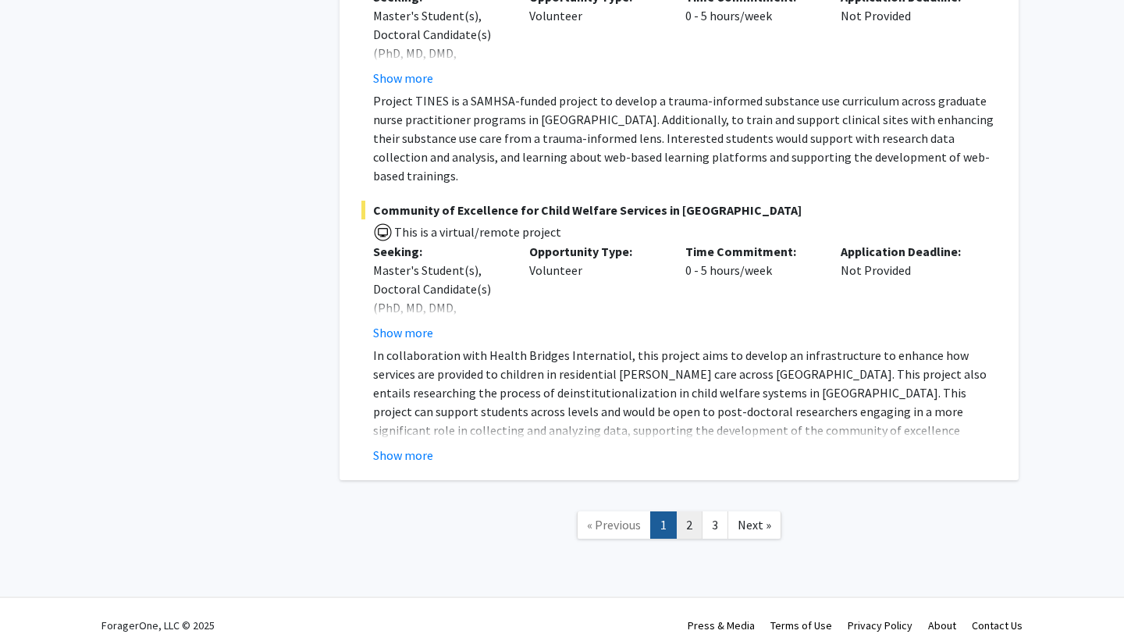
click at [684, 511] on link "2" at bounding box center [689, 524] width 27 height 27
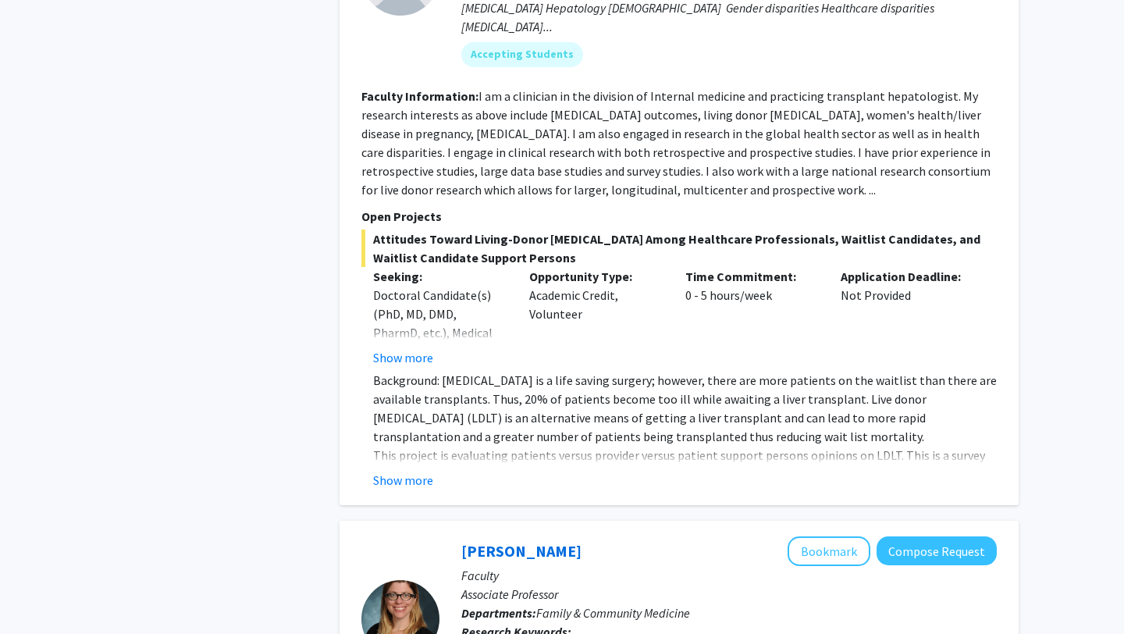
scroll to position [964, 0]
click at [417, 470] on button "Show more" at bounding box center [403, 479] width 60 height 19
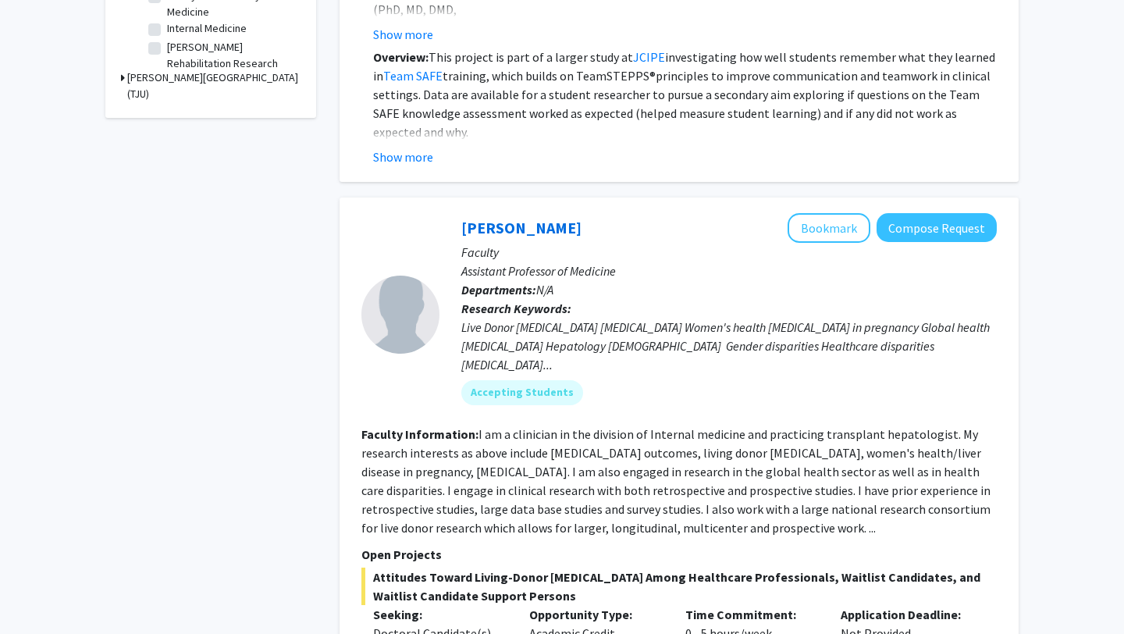
scroll to position [629, 0]
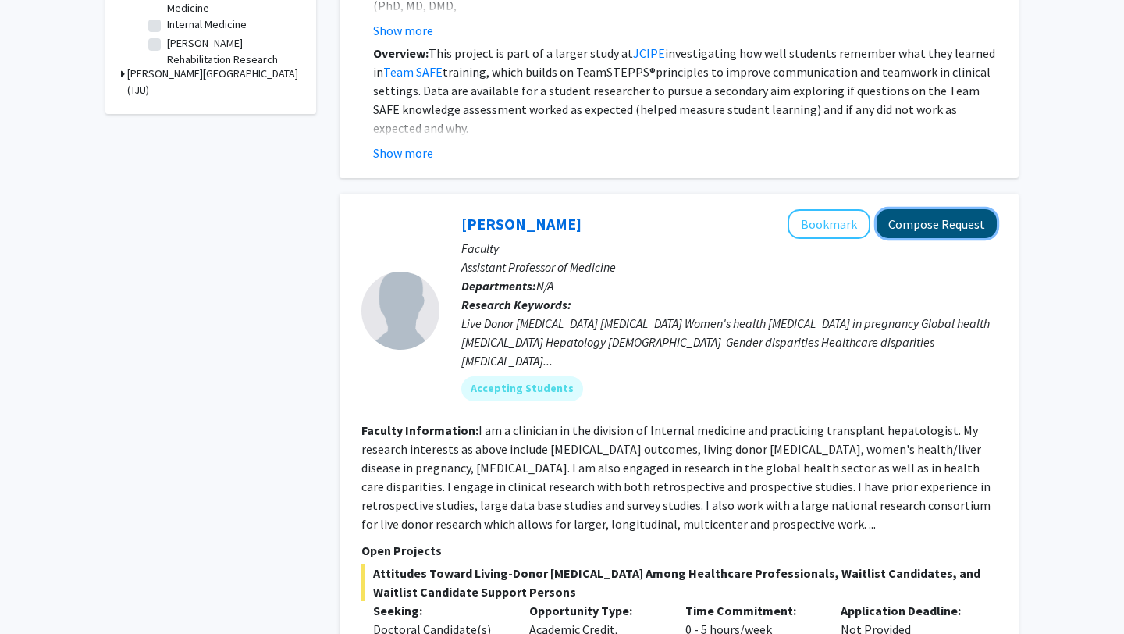
click at [907, 224] on button "Compose Request" at bounding box center [937, 223] width 120 height 29
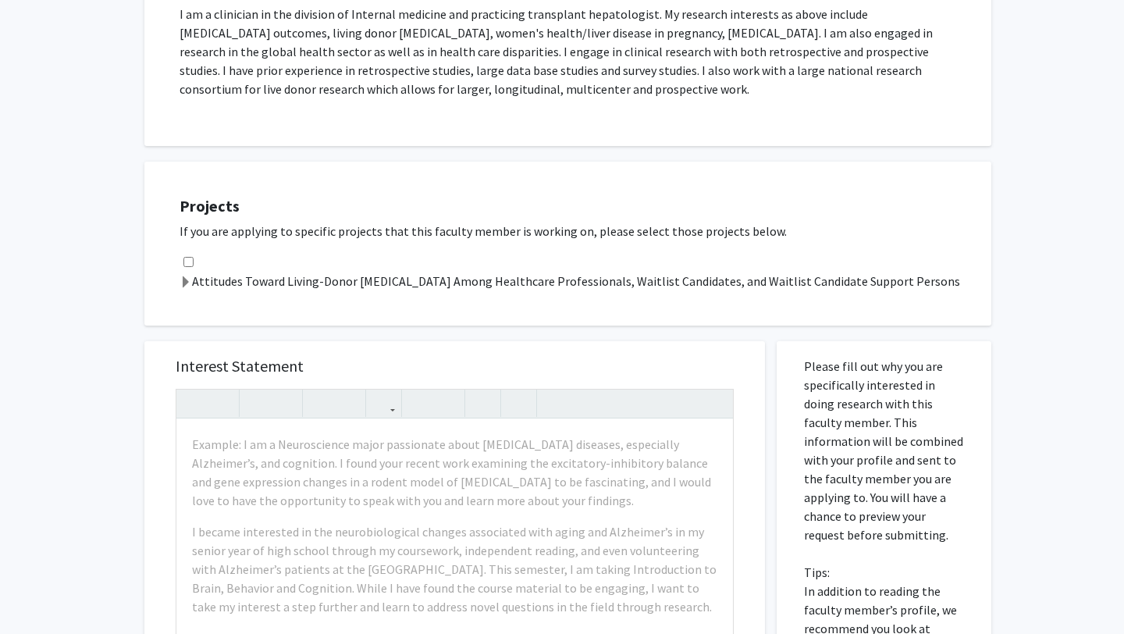
scroll to position [722, 0]
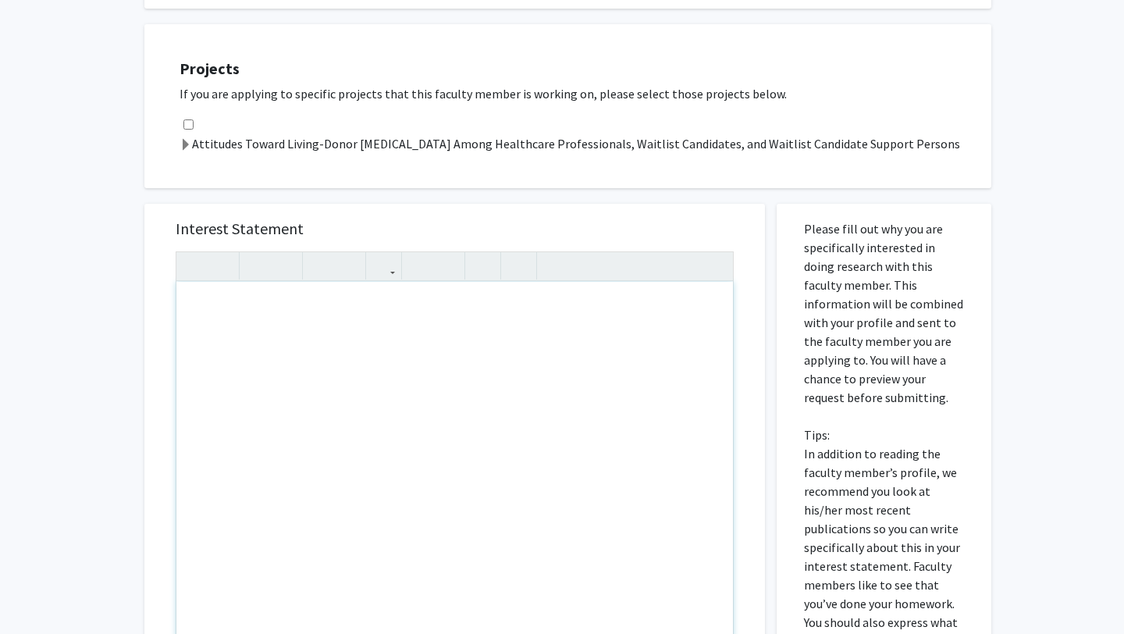
click at [613, 293] on div "Note to users with screen readers: Please press Alt+0 or Option+0 to deactivate…" at bounding box center [454, 461] width 557 height 358
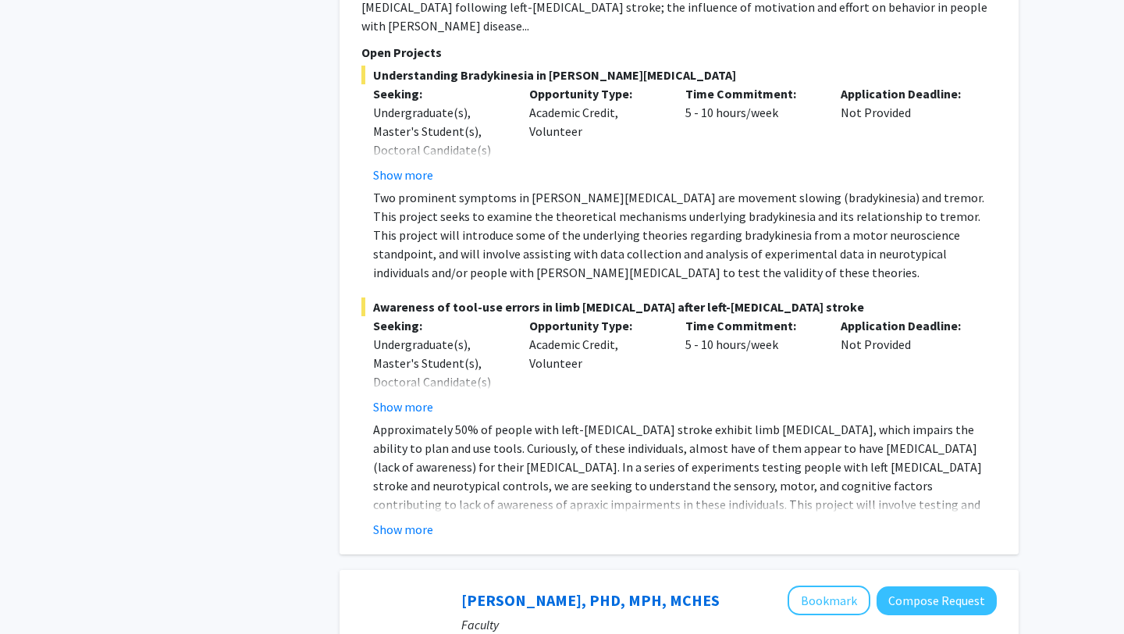
scroll to position [2356, 0]
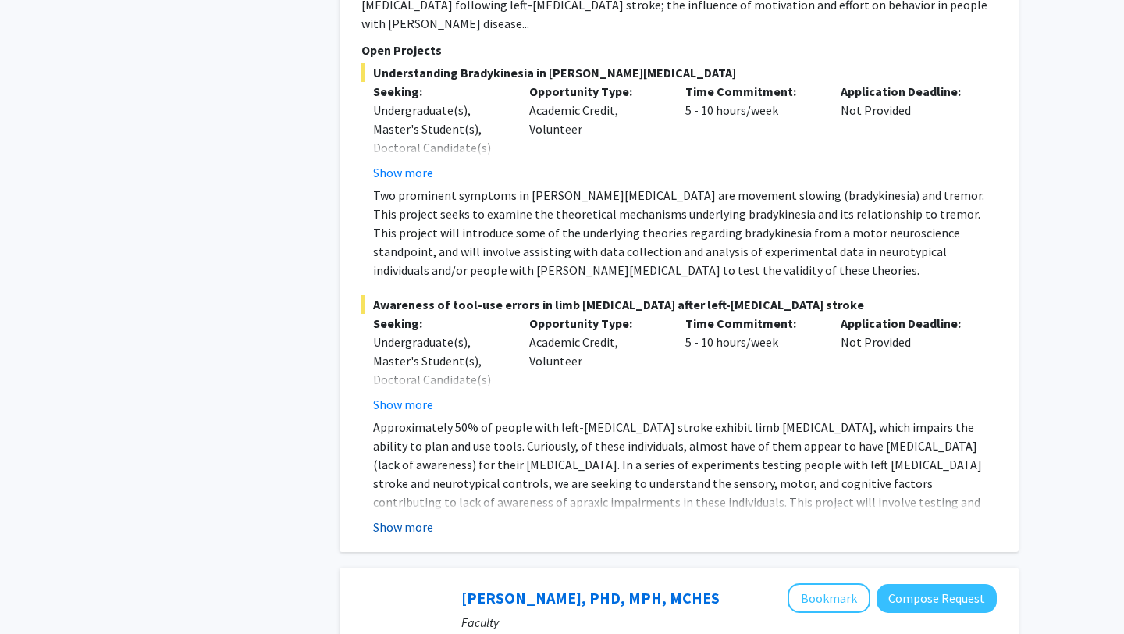
click at [426, 518] on button "Show more" at bounding box center [403, 527] width 60 height 19
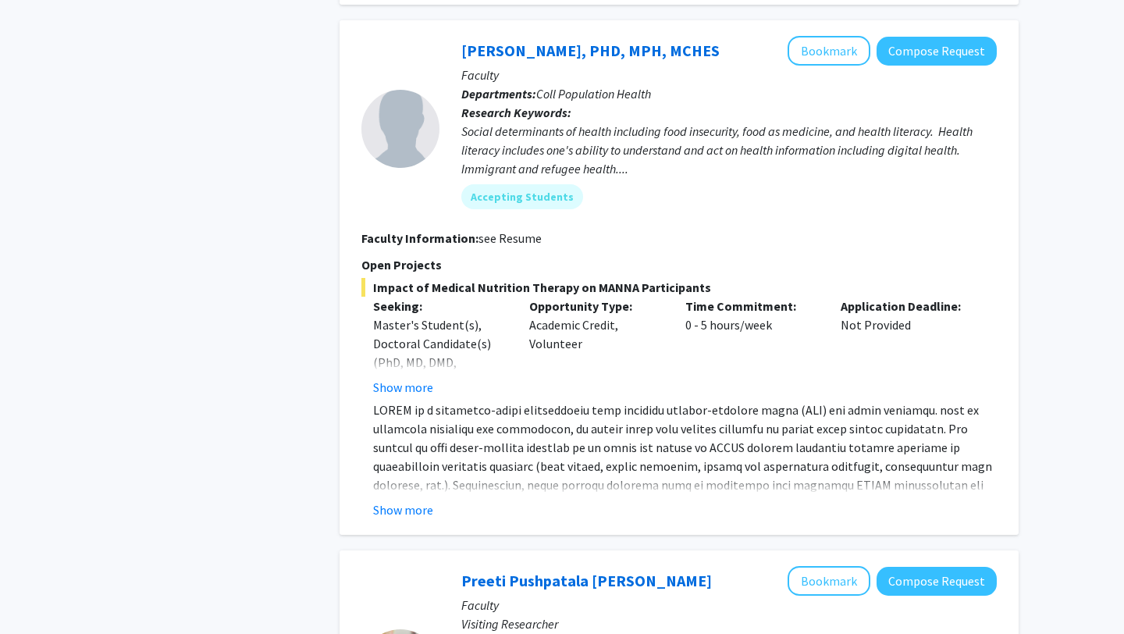
scroll to position [2923, 0]
click at [422, 500] on button "Show more" at bounding box center [403, 509] width 60 height 19
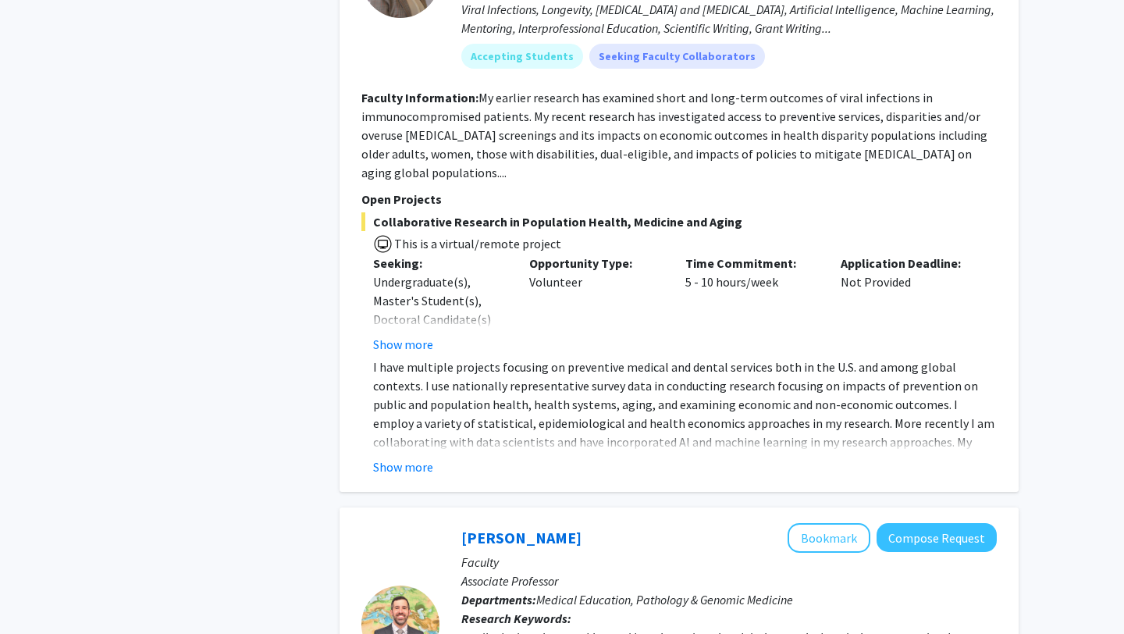
scroll to position [3780, 0]
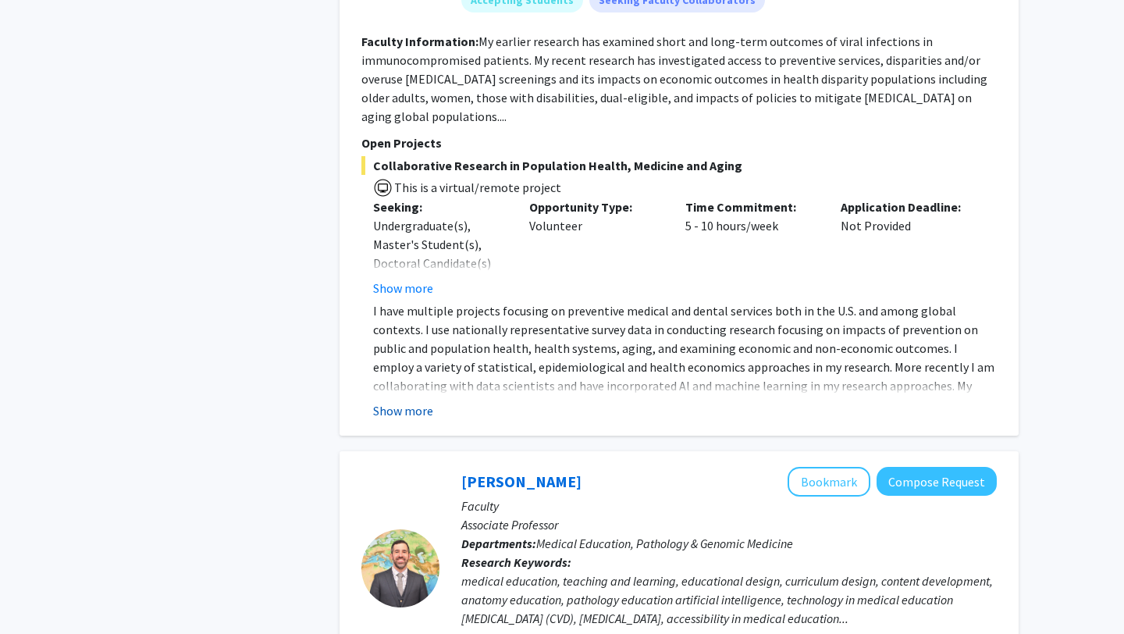
click at [417, 401] on button "Show more" at bounding box center [403, 410] width 60 height 19
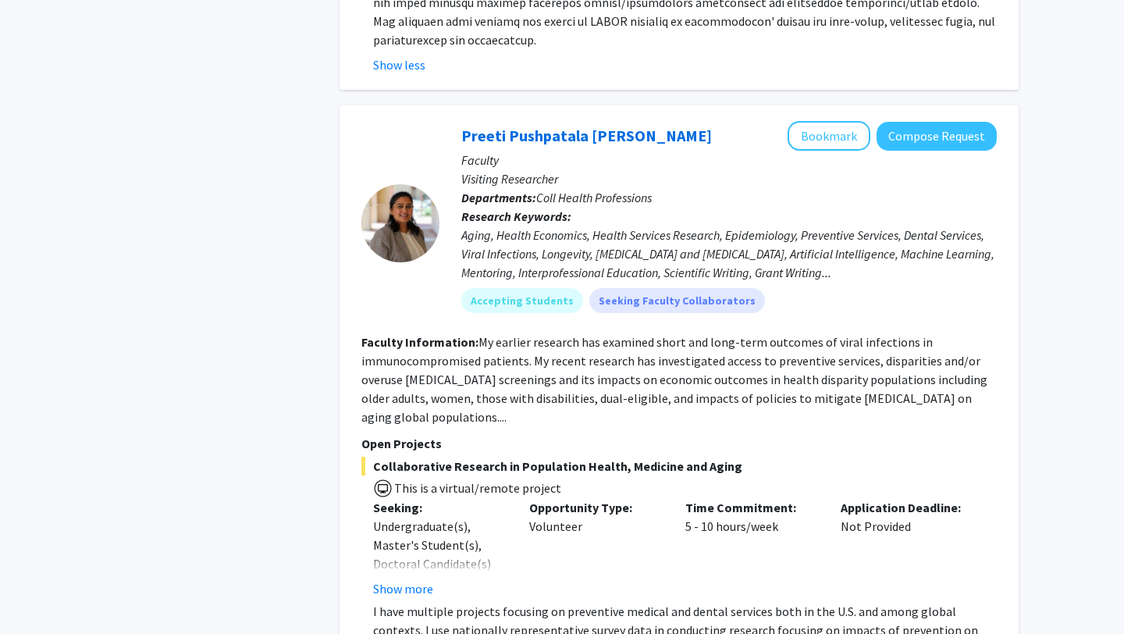
scroll to position [3475, 0]
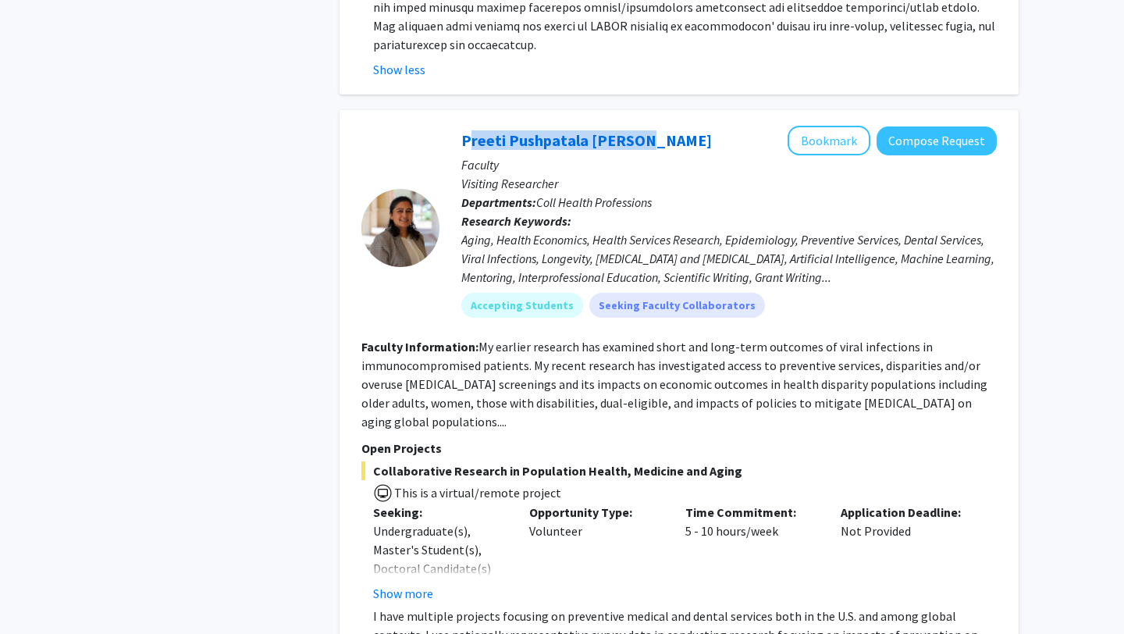
drag, startPoint x: 643, startPoint y: 94, endPoint x: 454, endPoint y: 108, distance: 190.2
click at [454, 126] on div "Preeti Pushpatala Zanwar Bookmark Compose Request Faculty Visiting Researcher D…" at bounding box center [719, 228] width 558 height 204
copy link "Preeti Pushpatala Zanwar"
click at [613, 230] on div "Aging, Health Economics, Health Services Research, Epidemiology, Preventive Ser…" at bounding box center [730, 258] width 536 height 56
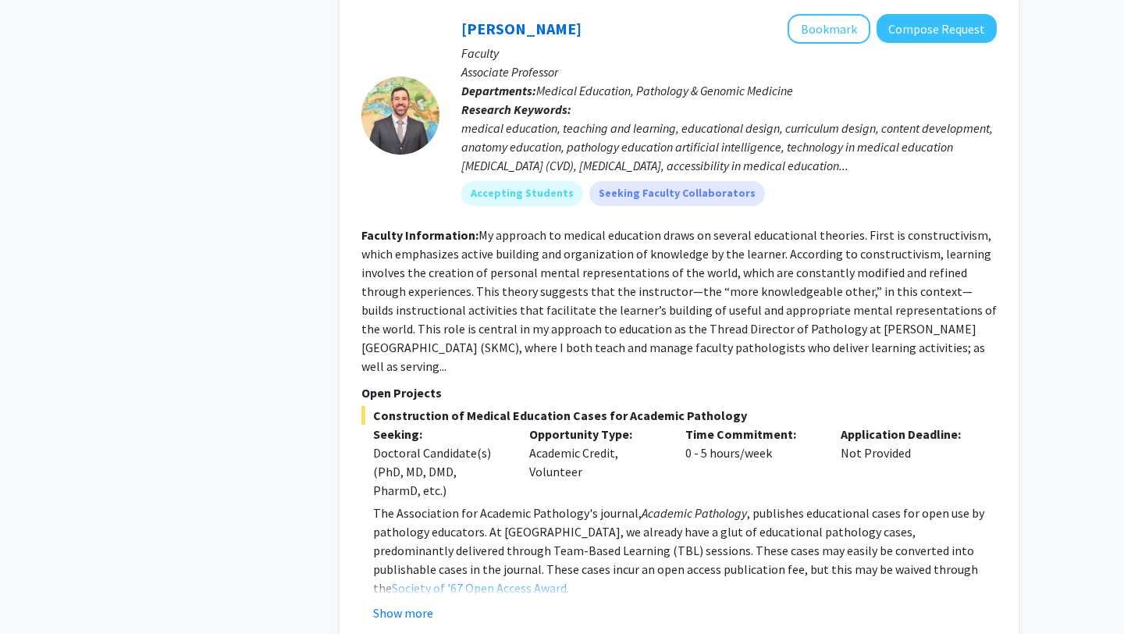
scroll to position [4332, 0]
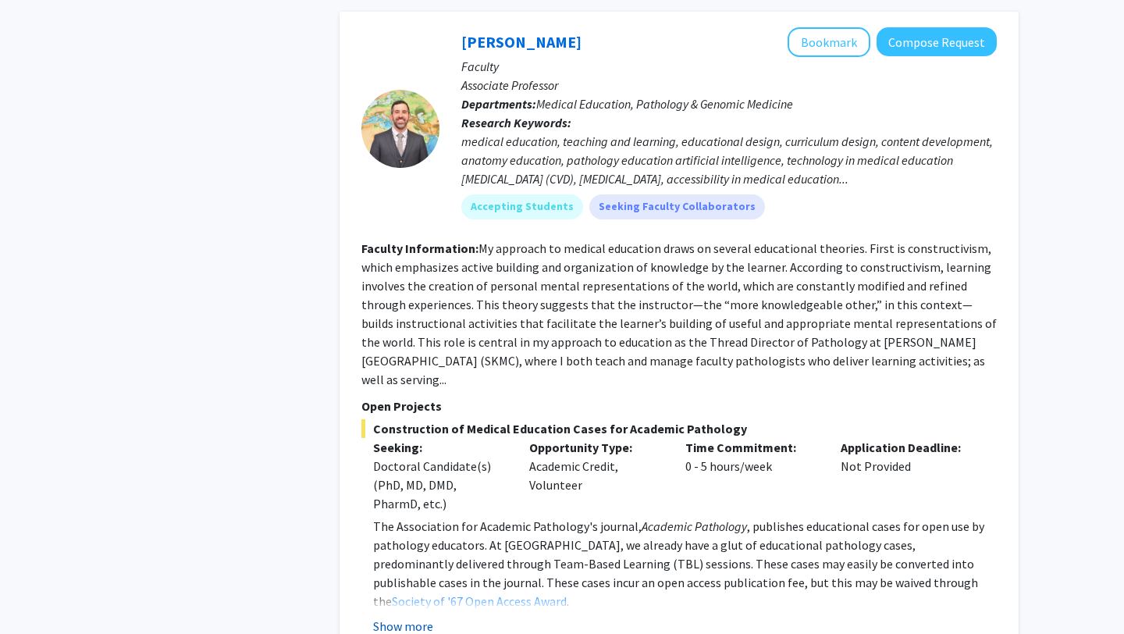
click at [422, 617] on button "Show more" at bounding box center [403, 626] width 60 height 19
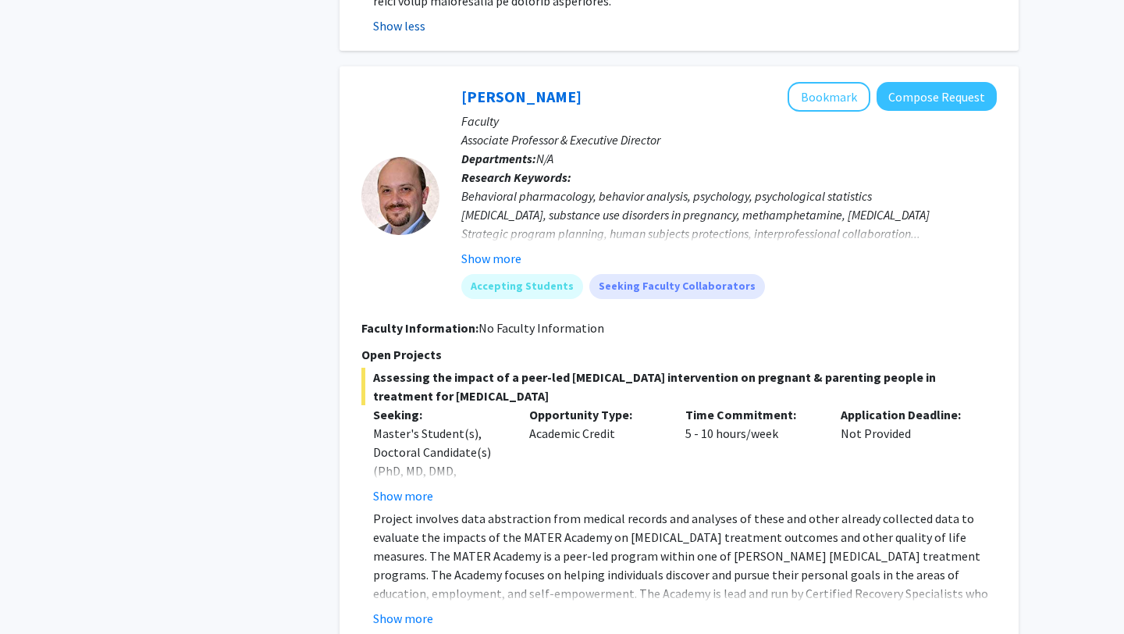
scroll to position [5568, 0]
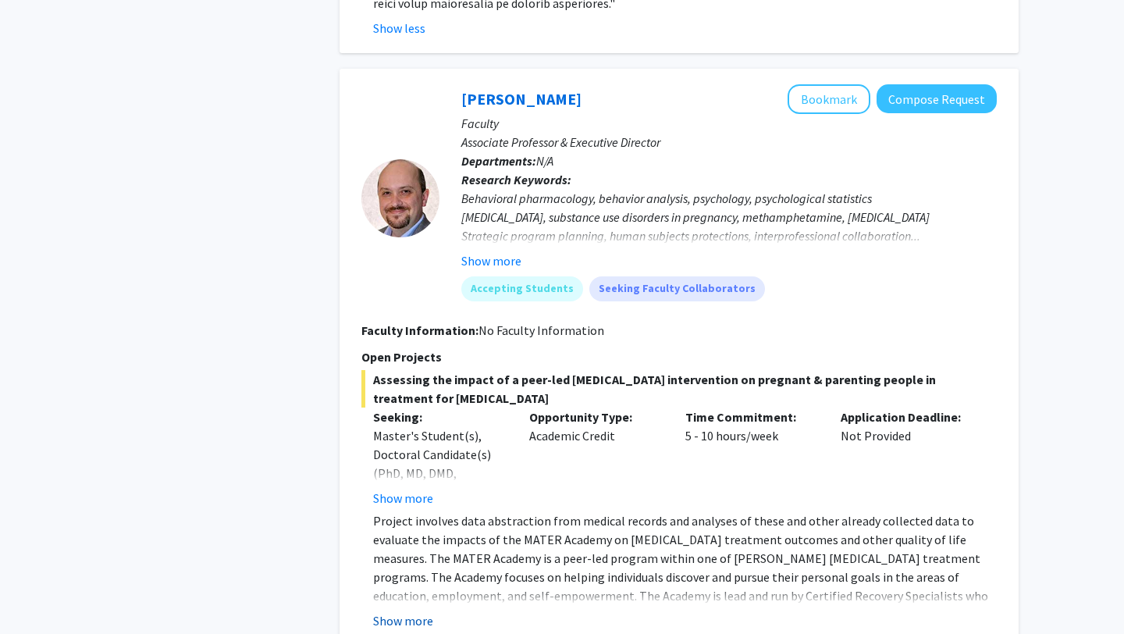
click at [422, 611] on button "Show more" at bounding box center [403, 620] width 60 height 19
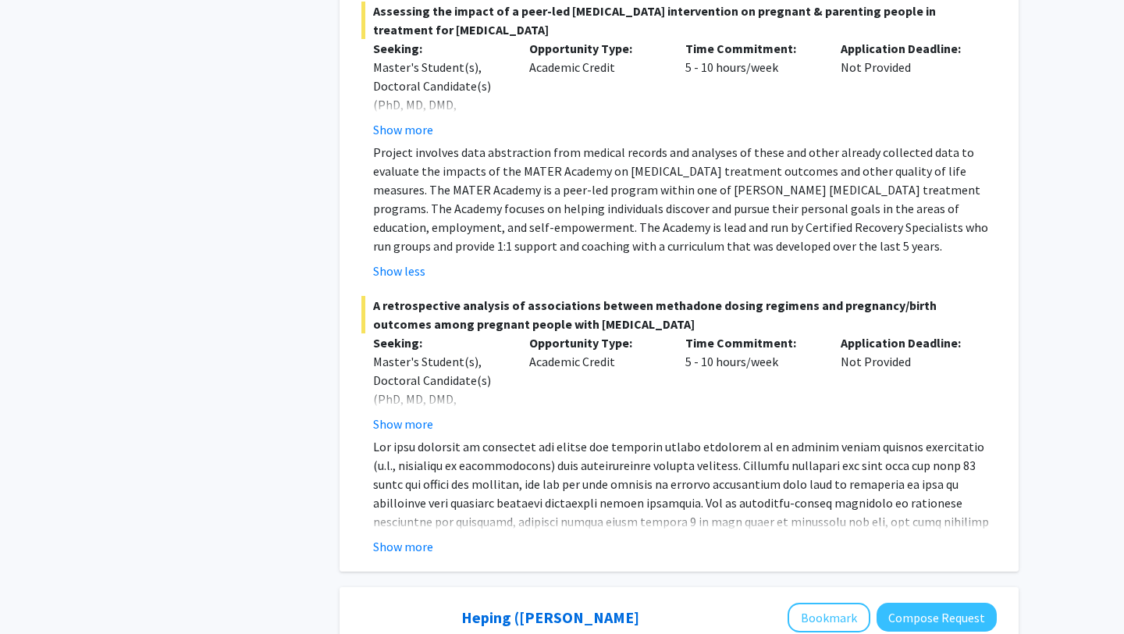
scroll to position [5937, 0]
click at [416, 536] on button "Show more" at bounding box center [403, 545] width 60 height 19
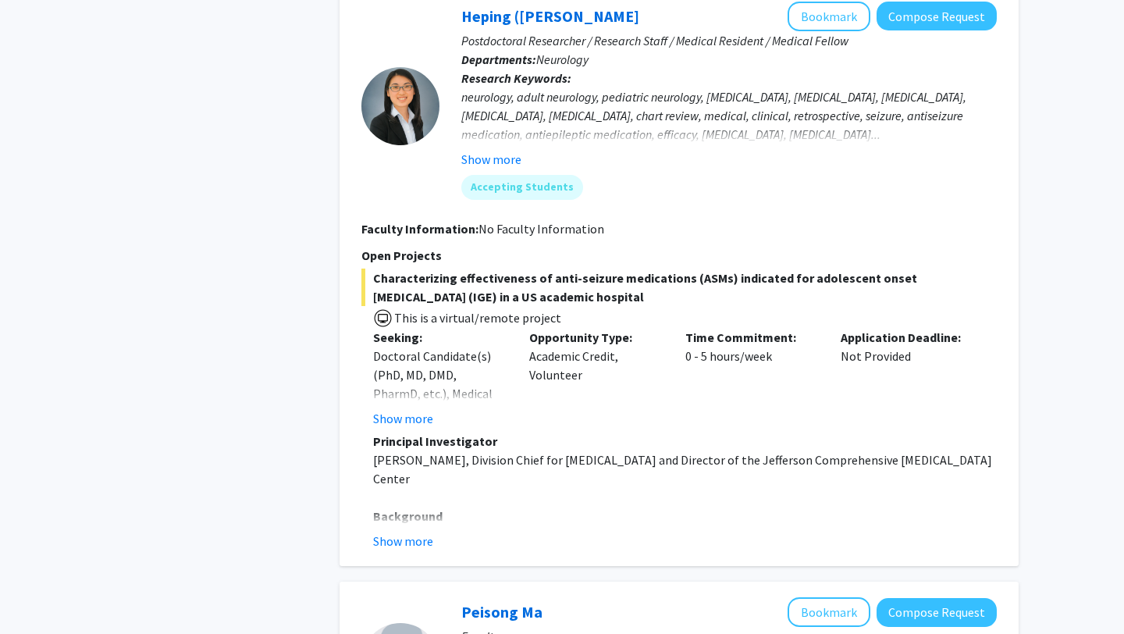
scroll to position [6631, 0]
click at [419, 533] on button "Show more" at bounding box center [403, 542] width 60 height 19
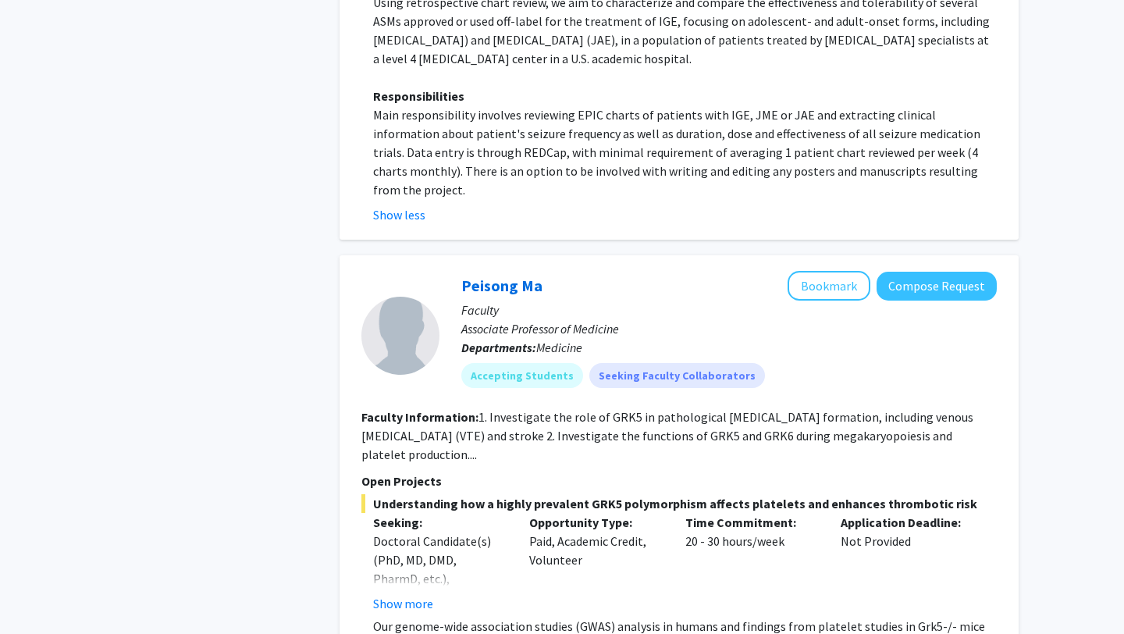
scroll to position [7529, 0]
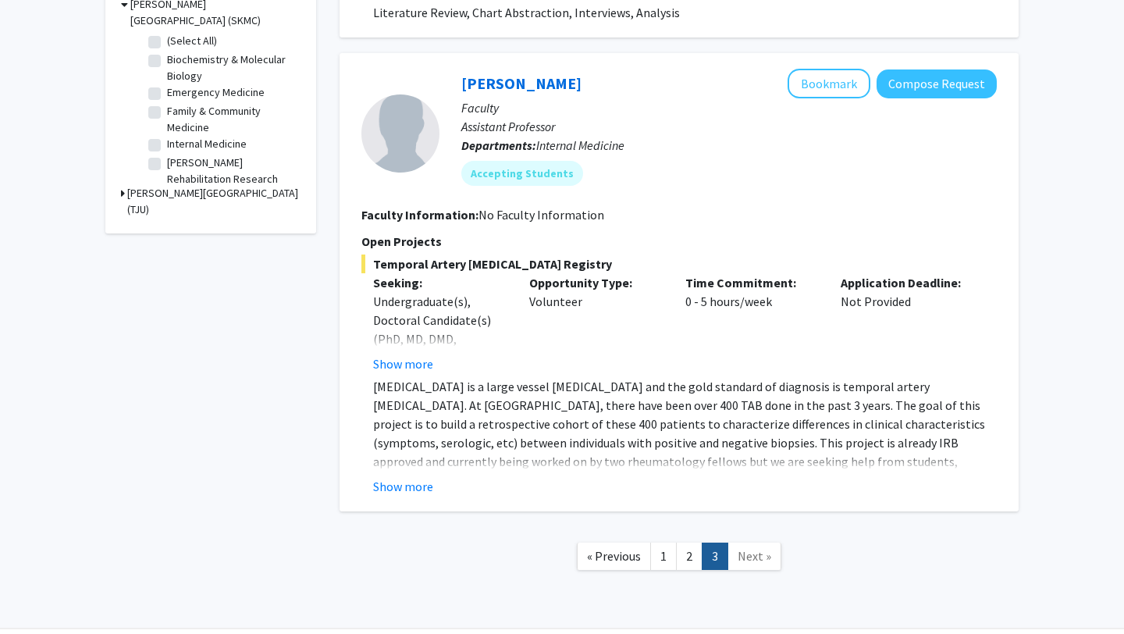
scroll to position [511, 0]
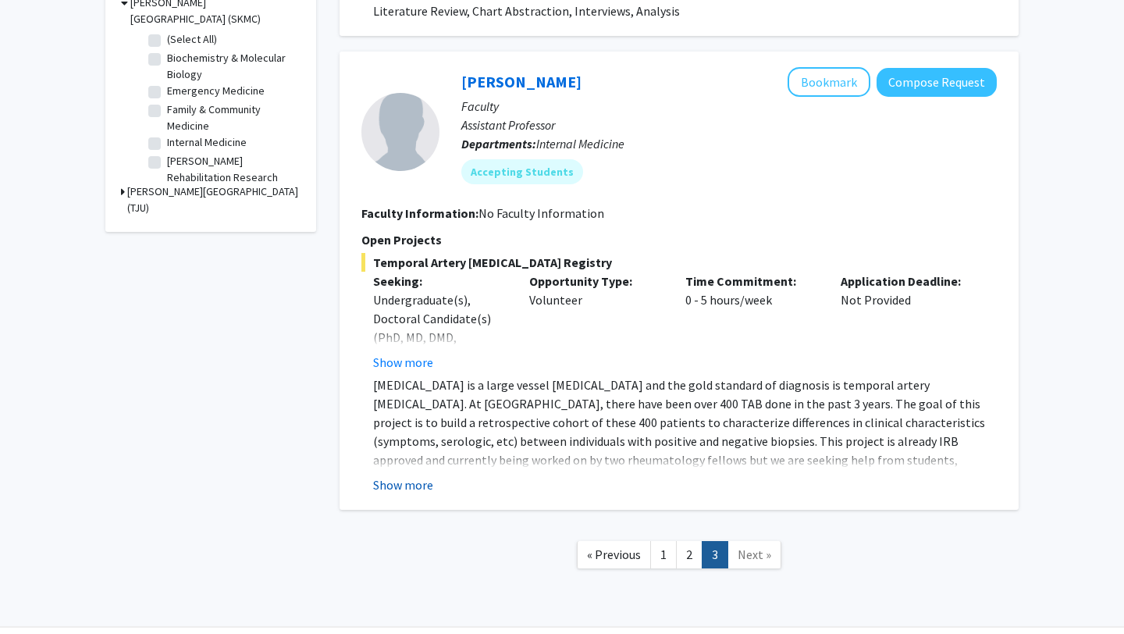
click at [420, 486] on button "Show more" at bounding box center [403, 485] width 60 height 19
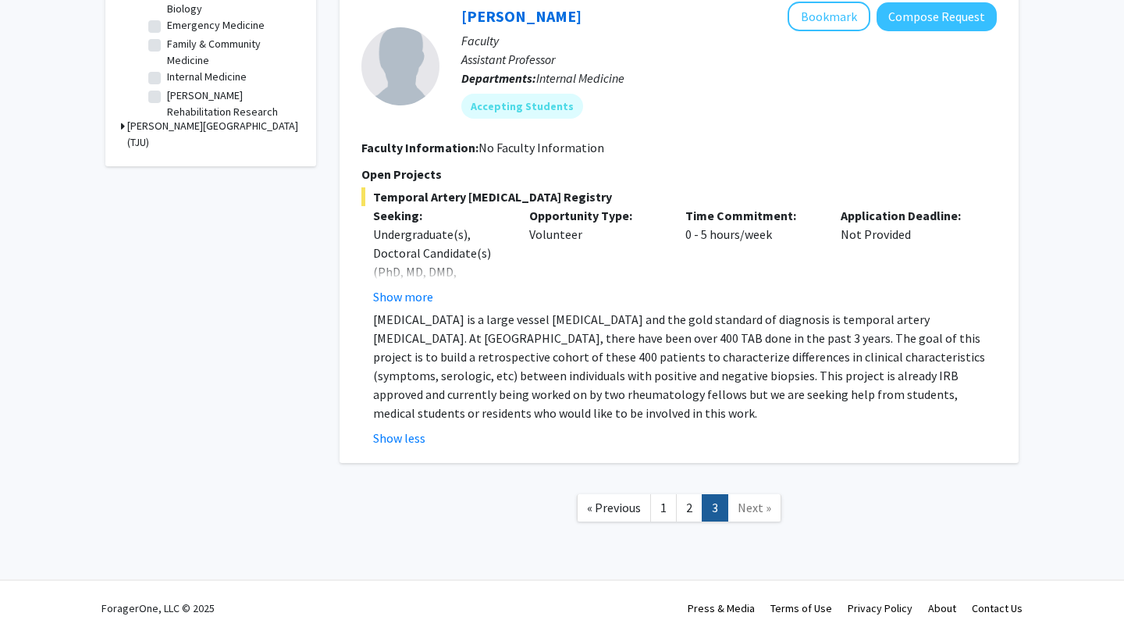
scroll to position [0, 0]
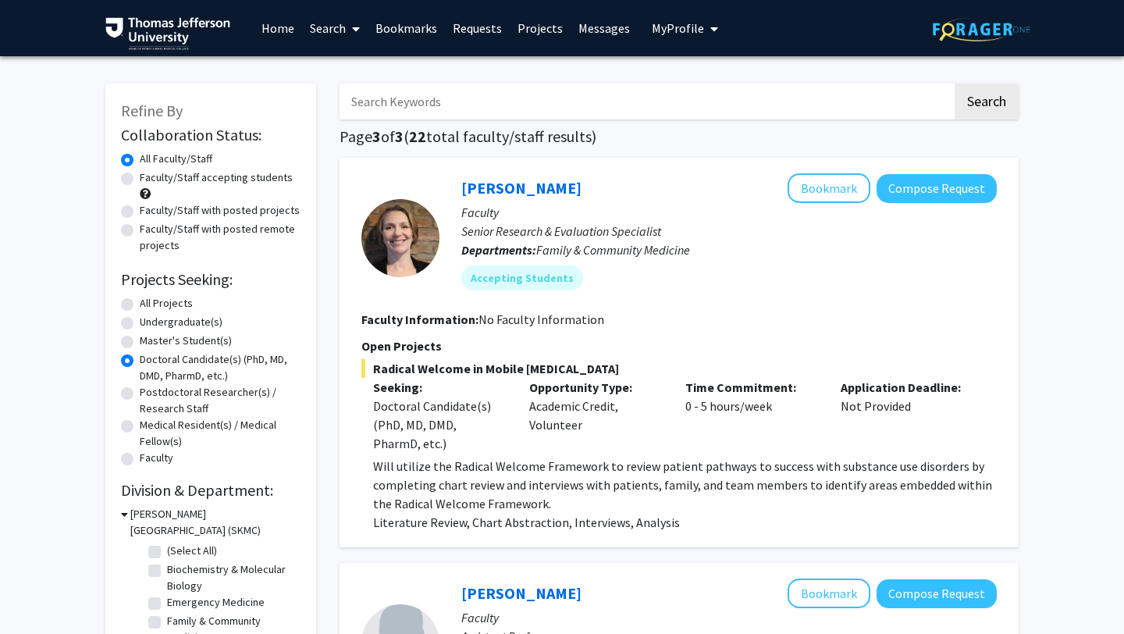
click at [458, 101] on input "Search Keywords" at bounding box center [646, 102] width 613 height 36
click at [462, 106] on input "Search Keywords" at bounding box center [646, 102] width 613 height 36
type input "danielle tholey"
click at [955, 84] on button "Search" at bounding box center [987, 102] width 64 height 36
radio input "true"
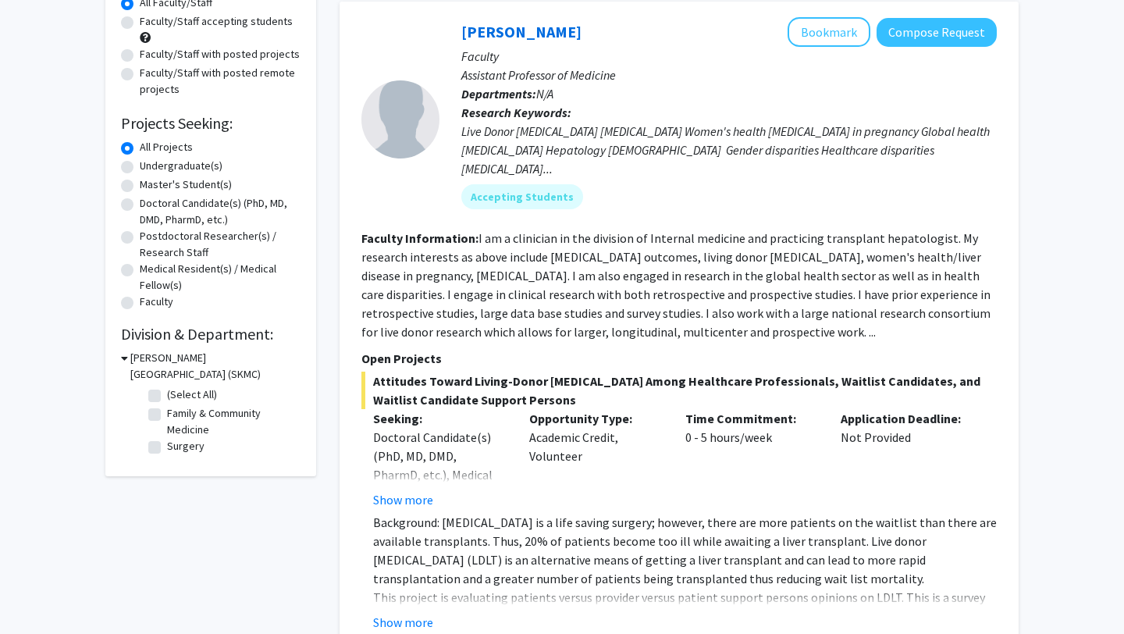
scroll to position [162, 0]
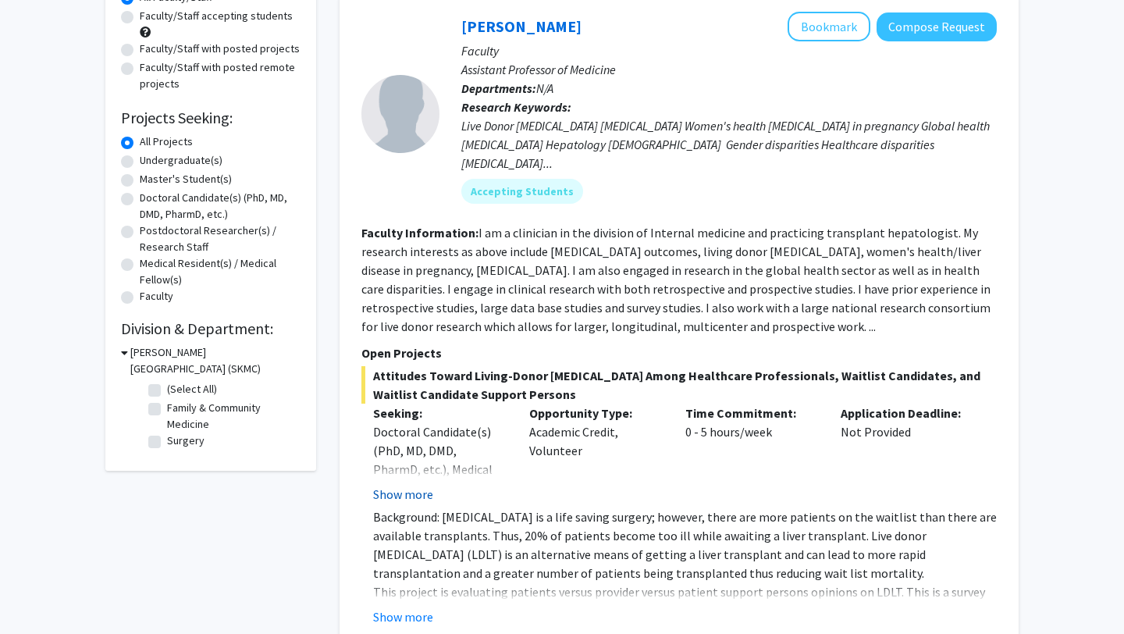
click at [428, 485] on button "Show more" at bounding box center [403, 494] width 60 height 19
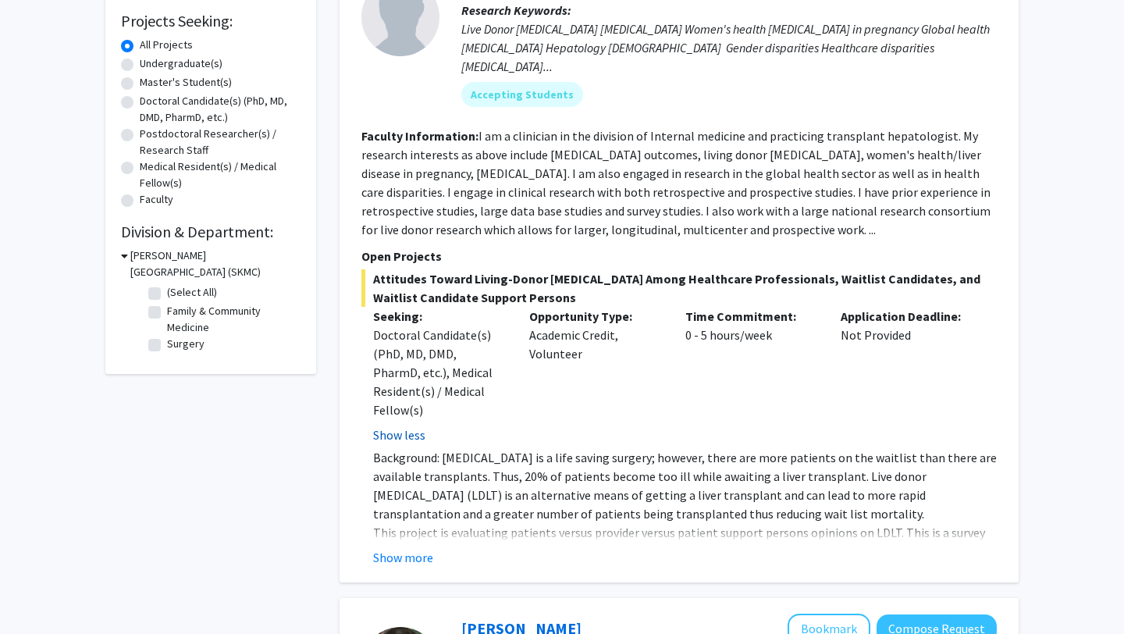
scroll to position [266, 0]
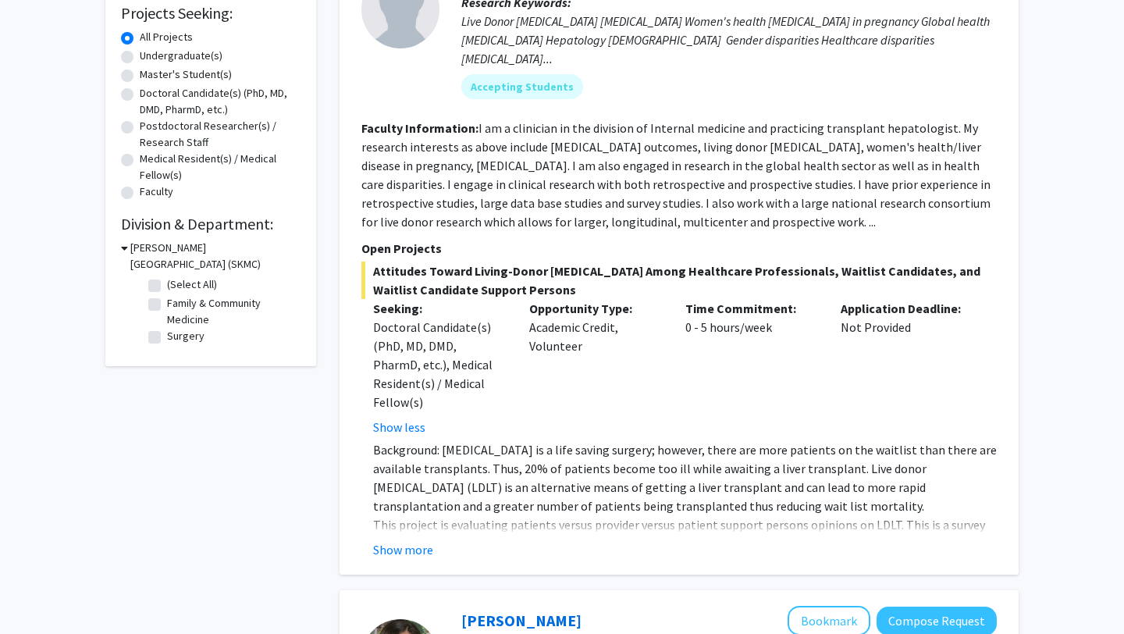
click at [405, 540] on button "Show more" at bounding box center [403, 549] width 60 height 19
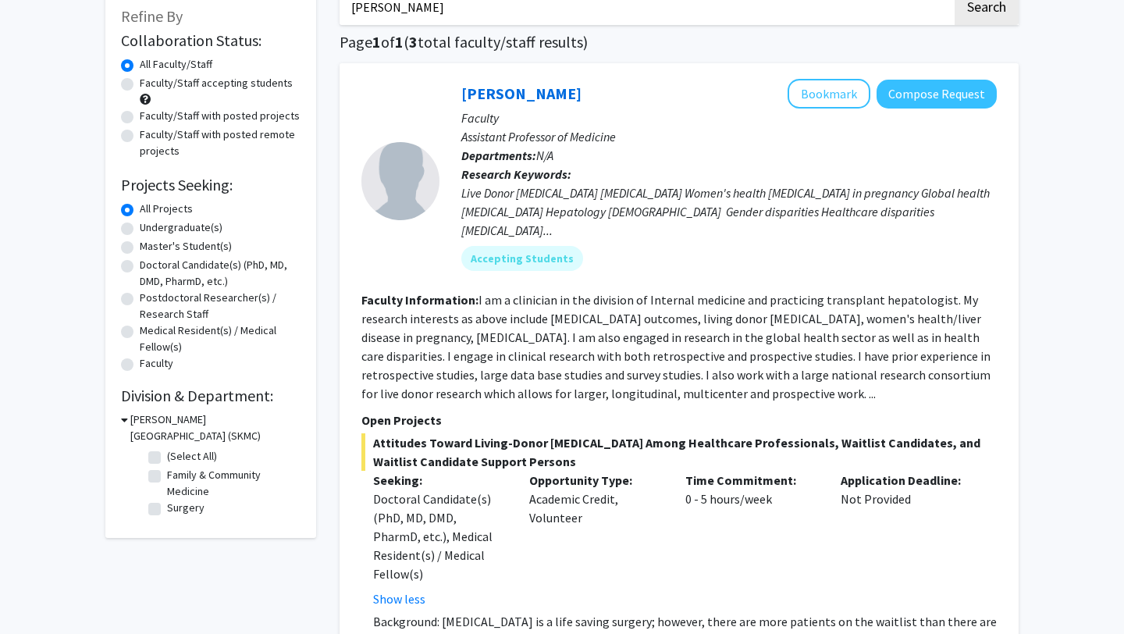
scroll to position [94, 0]
click at [439, 7] on input "danielle tholey" at bounding box center [646, 8] width 613 height 36
drag, startPoint x: 448, startPoint y: 12, endPoint x: 322, endPoint y: 12, distance: 126.5
type input "heping sheng"
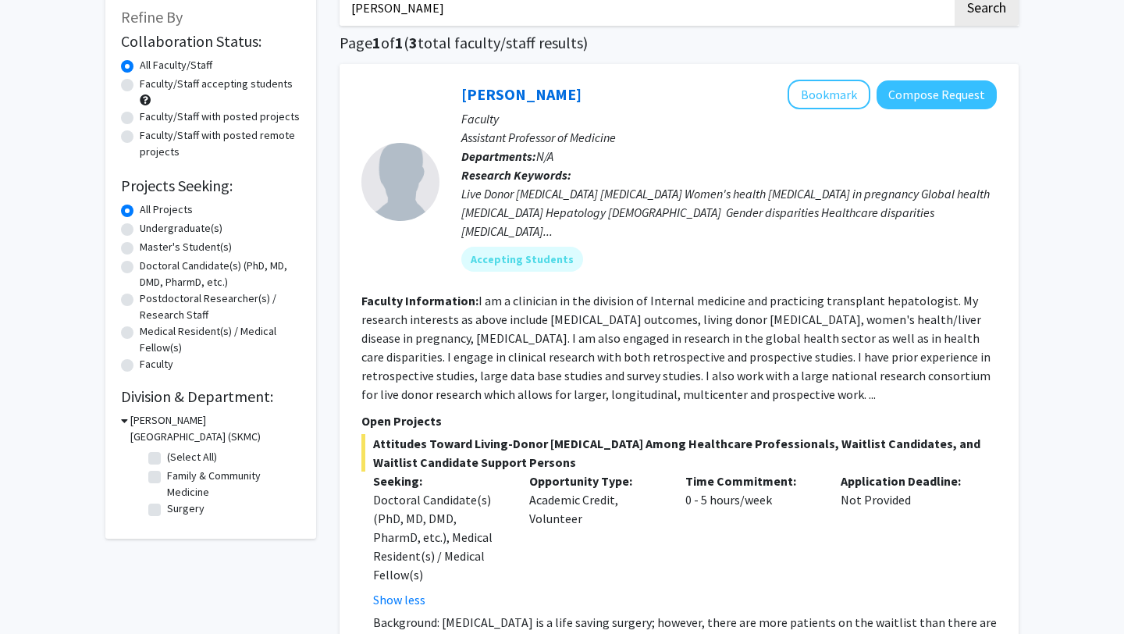
click at [955, 0] on button "Search" at bounding box center [987, 8] width 64 height 36
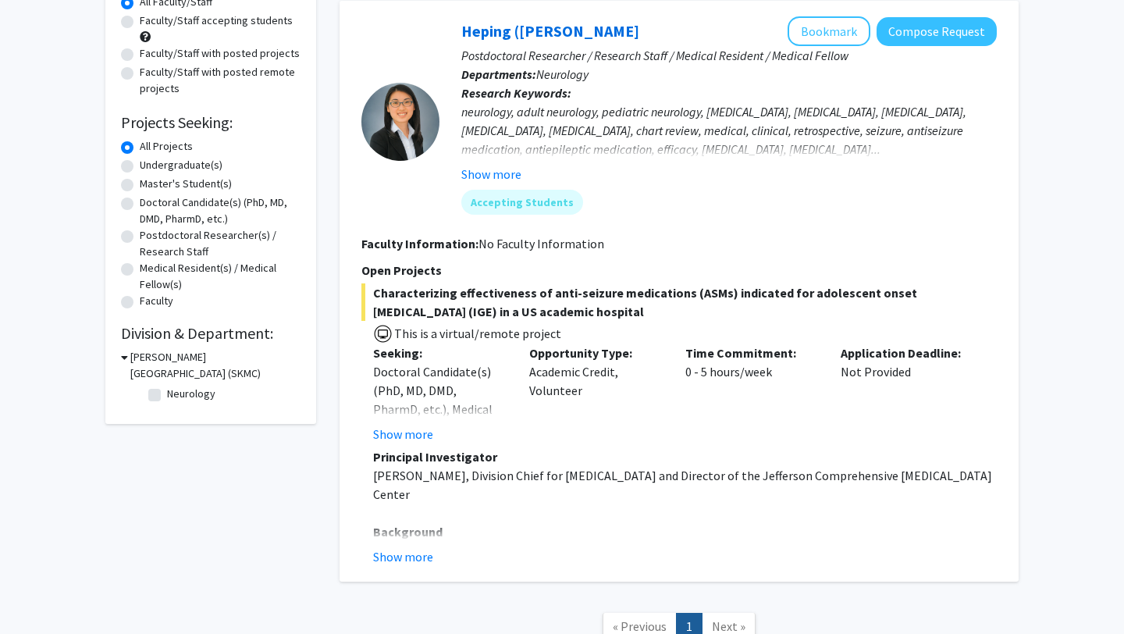
scroll to position [163, 0]
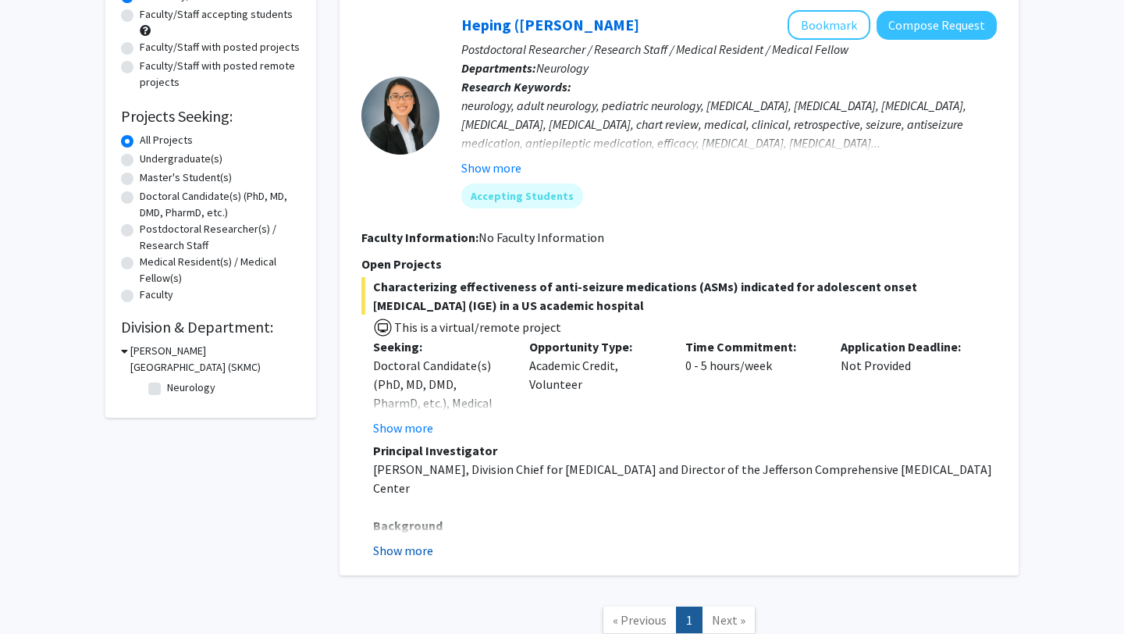
click at [409, 554] on button "Show more" at bounding box center [403, 550] width 60 height 19
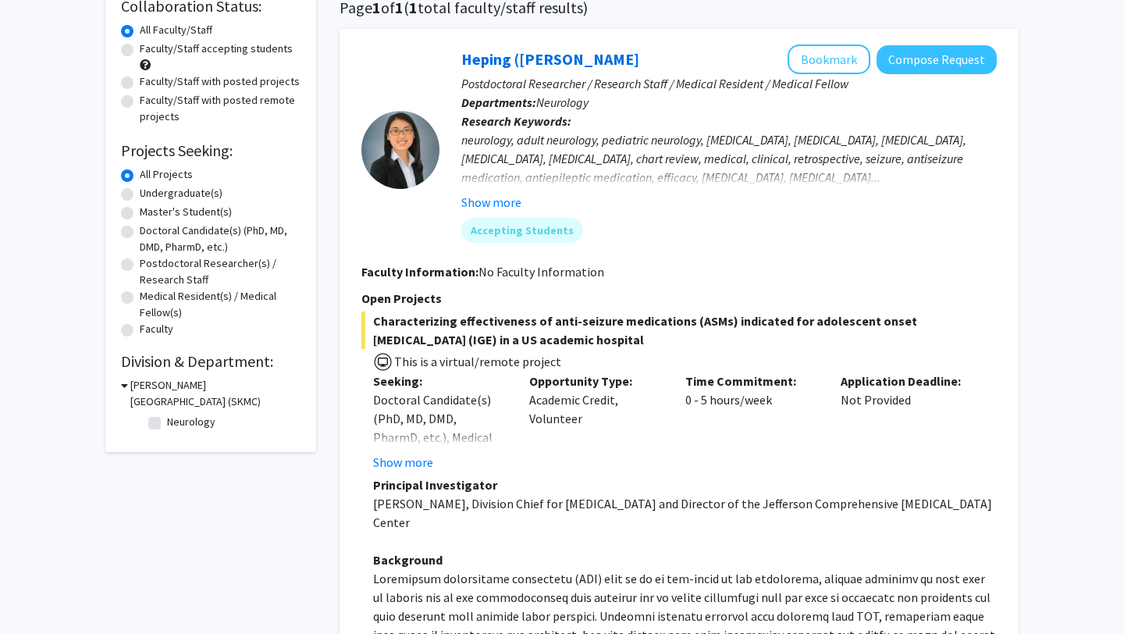
scroll to position [0, 0]
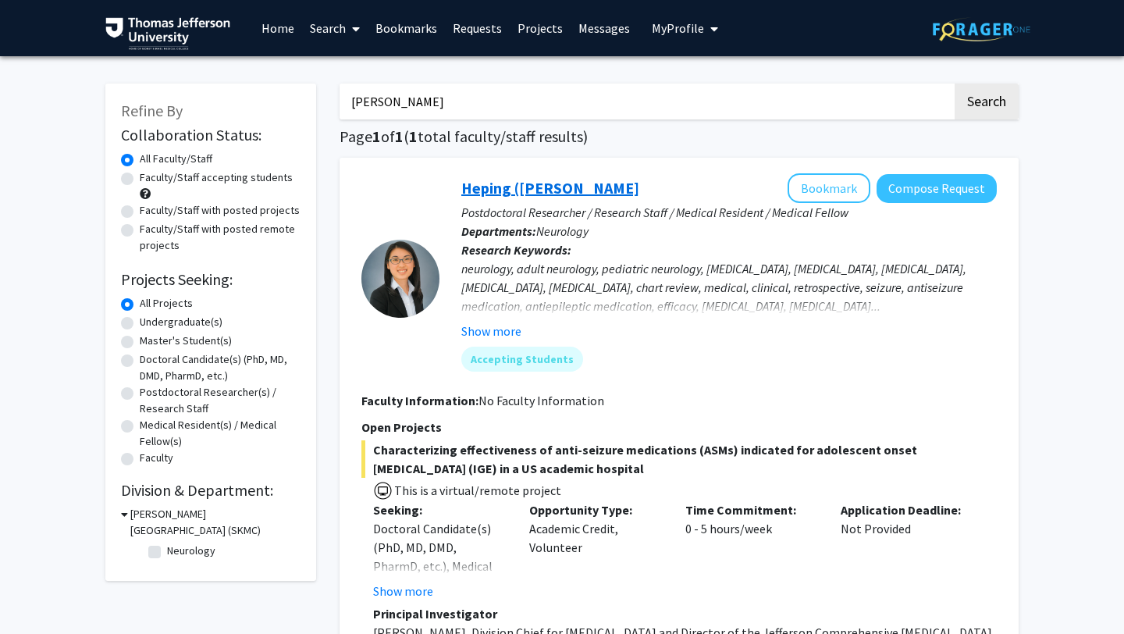
click at [517, 190] on link "Heping (Ann) Sheng" at bounding box center [551, 188] width 178 height 20
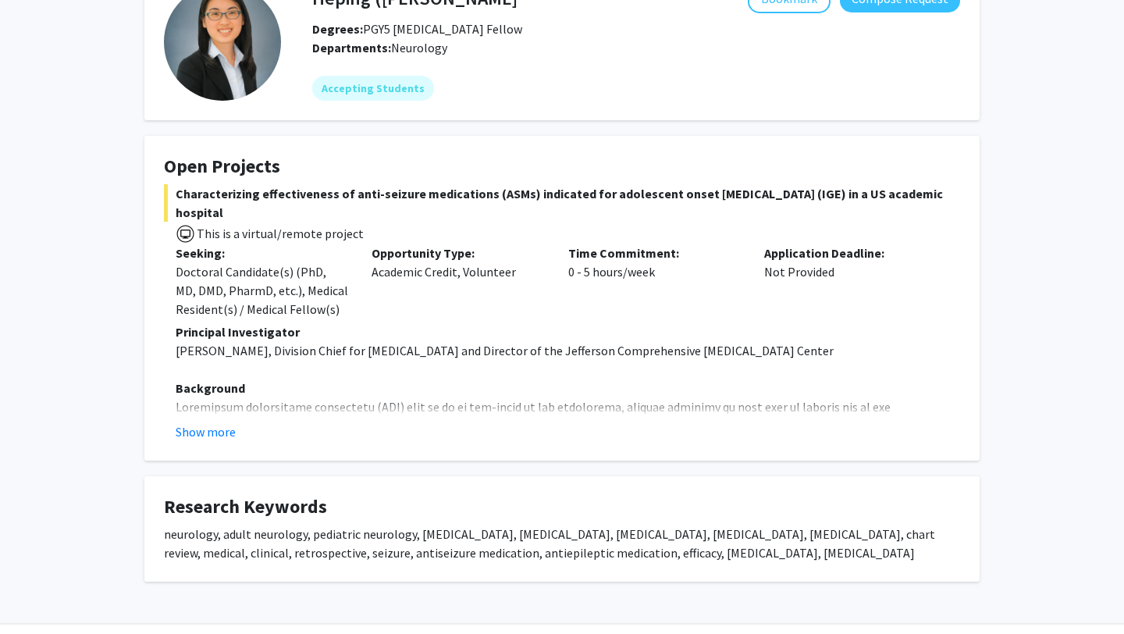
scroll to position [32, 0]
